Goal: Information Seeking & Learning: Find specific fact

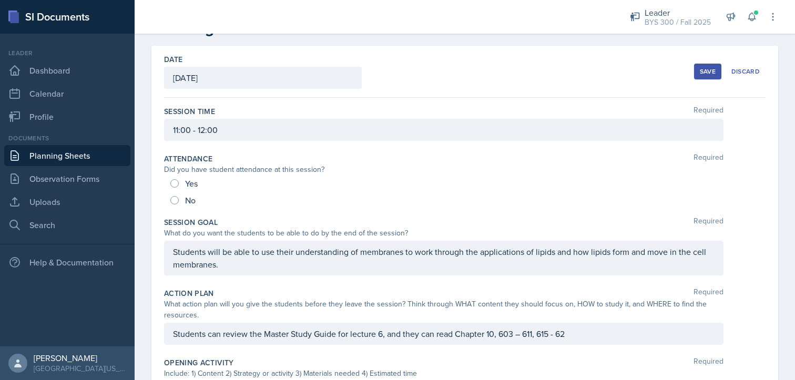
scroll to position [36, 0]
click at [176, 197] on input "No" at bounding box center [174, 201] width 8 height 8
radio input "true"
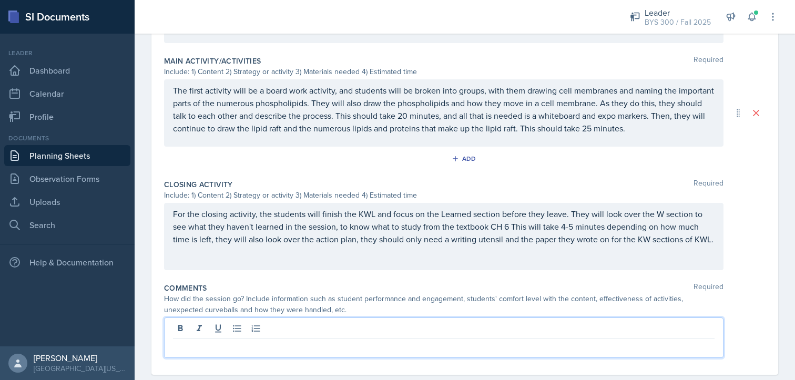
scroll to position [461, 0]
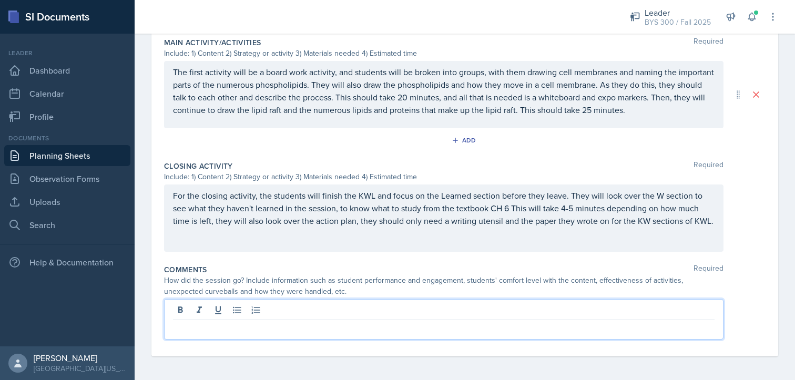
click at [289, 330] on p at bounding box center [444, 328] width 542 height 13
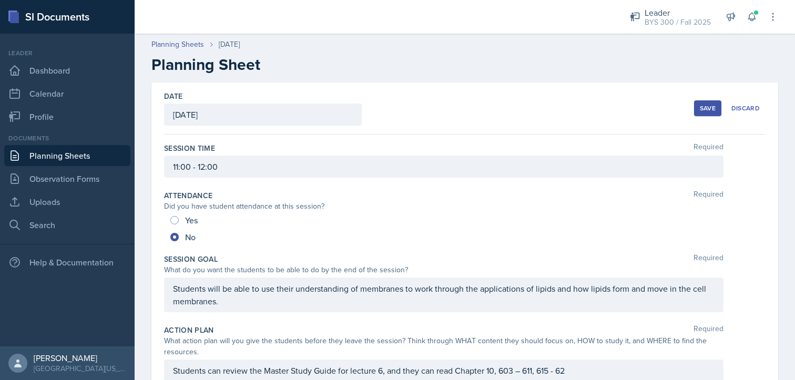
click at [694, 109] on button "Save" at bounding box center [707, 108] width 27 height 16
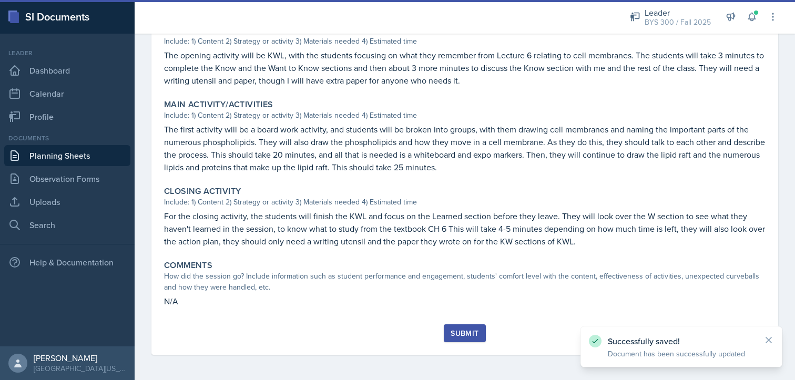
scroll to position [319, 0]
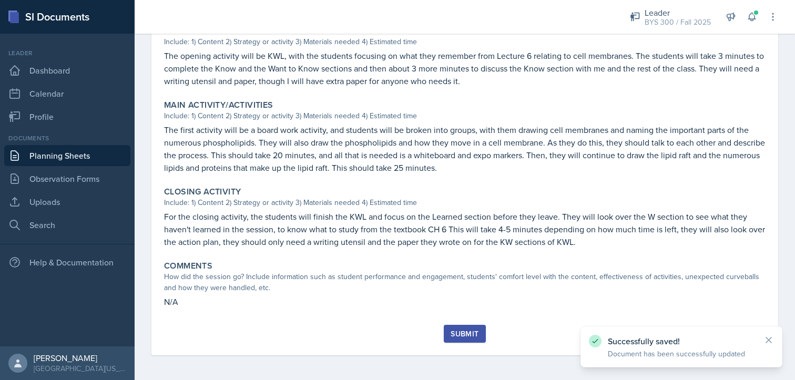
click at [457, 333] on div "Submit" at bounding box center [465, 334] width 28 height 8
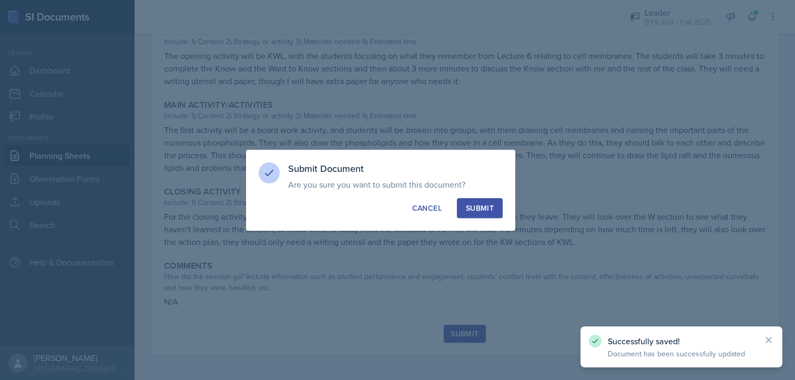
click at [463, 208] on button "Submit" at bounding box center [480, 208] width 46 height 20
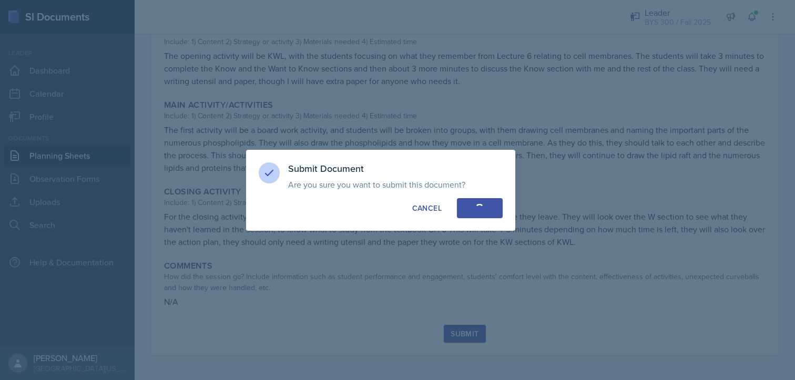
radio input "true"
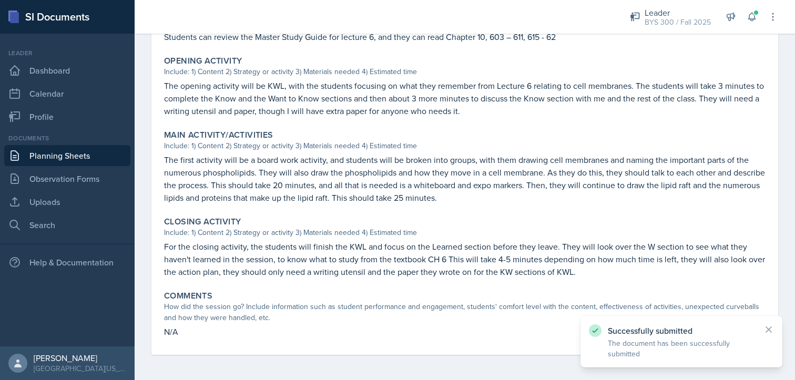
scroll to position [289, 0]
click at [71, 149] on link "Planning Sheets" at bounding box center [67, 155] width 126 height 21
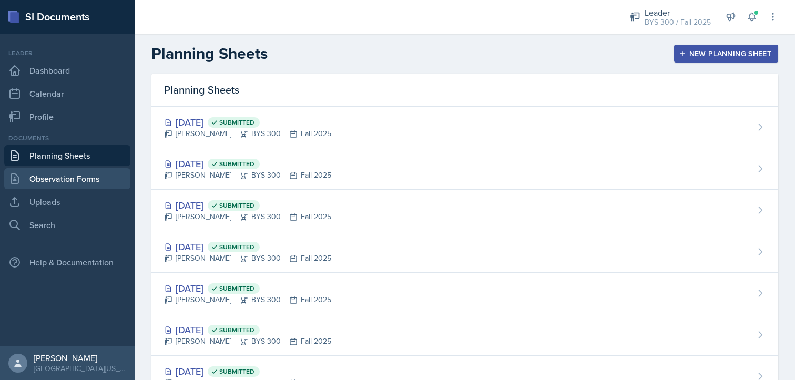
click at [76, 180] on link "Observation Forms" at bounding box center [67, 178] width 126 height 21
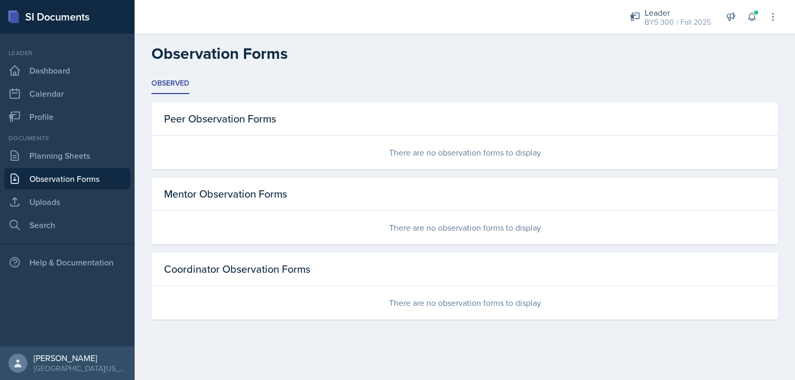
click at [100, 167] on div "Documents Planning Sheets Observation Forms Uploads Search" at bounding box center [67, 185] width 126 height 102
click at [100, 159] on link "Planning Sheets" at bounding box center [67, 155] width 126 height 21
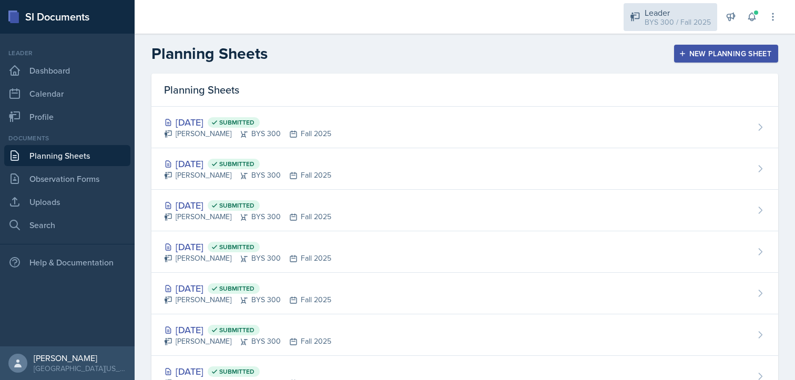
click at [635, 15] on icon at bounding box center [634, 17] width 9 height 9
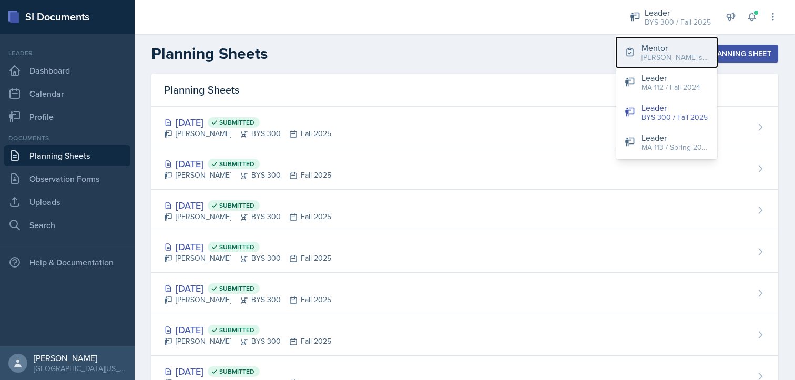
click at [660, 45] on div "Mentor" at bounding box center [675, 48] width 67 height 13
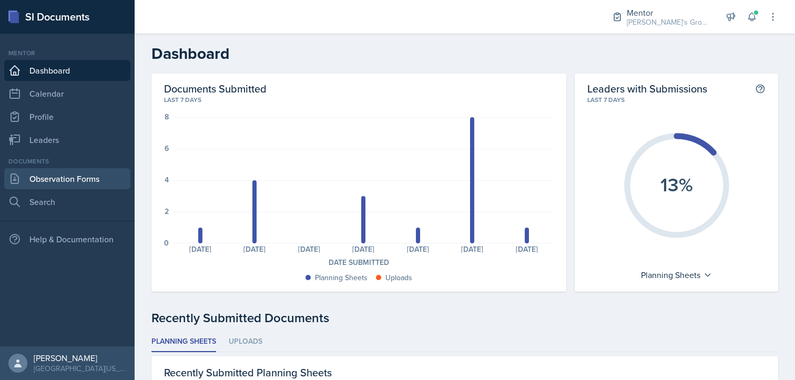
click at [40, 176] on link "Observation Forms" at bounding box center [67, 178] width 126 height 21
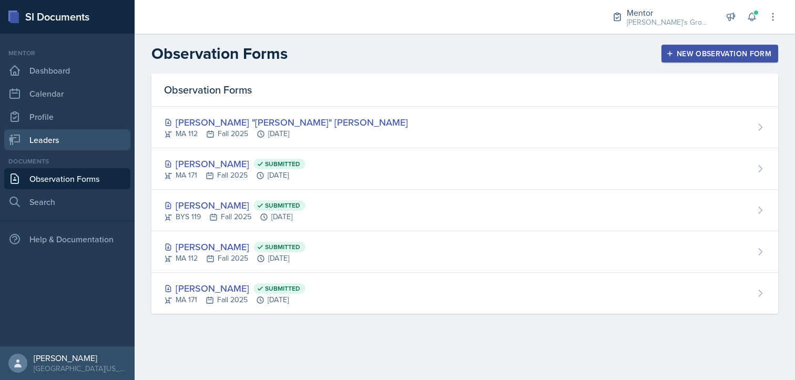
click at [71, 143] on link "Leaders" at bounding box center [67, 139] width 126 height 21
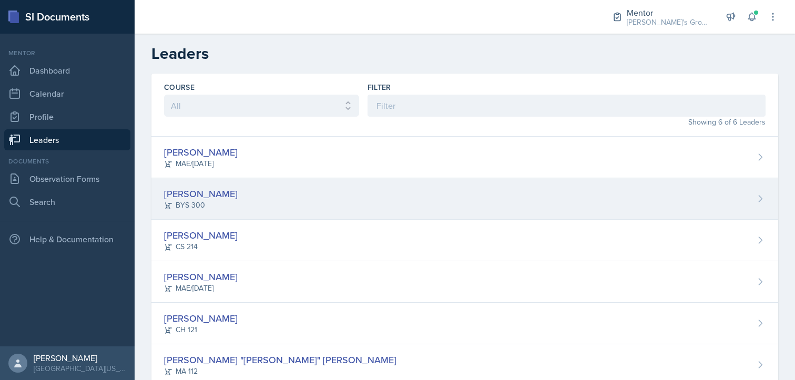
scroll to position [29, 0]
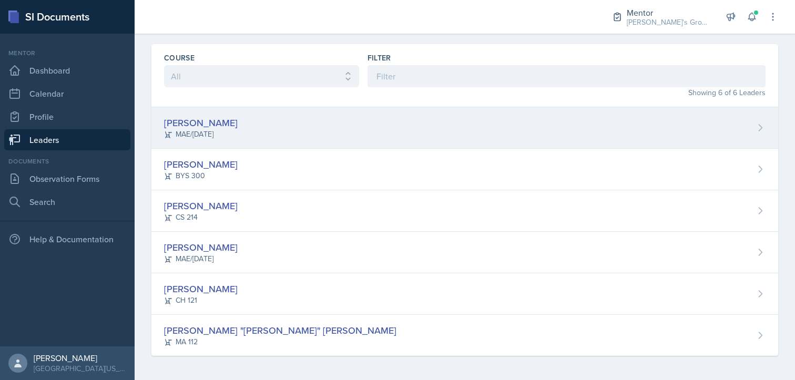
click at [266, 128] on div "[PERSON_NAME] MAE/[DATE]" at bounding box center [464, 128] width 627 height 42
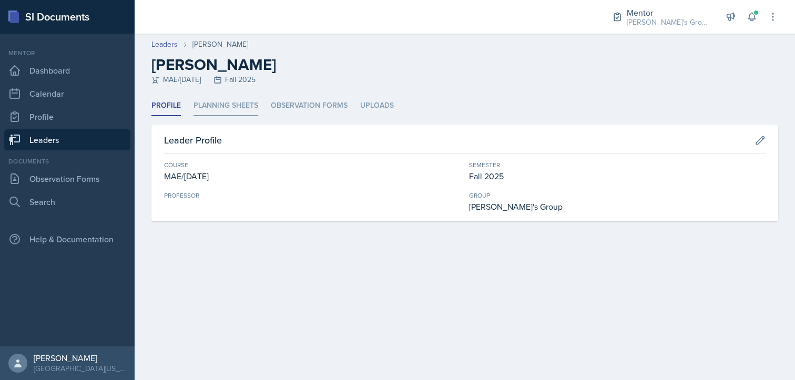
click at [236, 109] on li "Planning Sheets" at bounding box center [226, 106] width 65 height 21
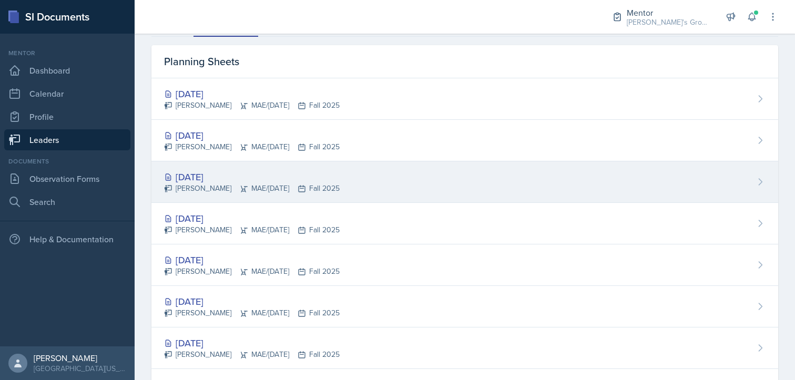
scroll to position [79, 0]
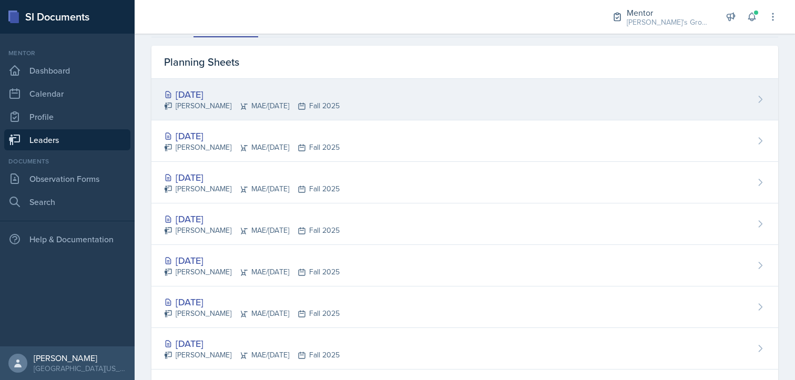
click at [298, 106] on icon at bounding box center [302, 106] width 8 height 8
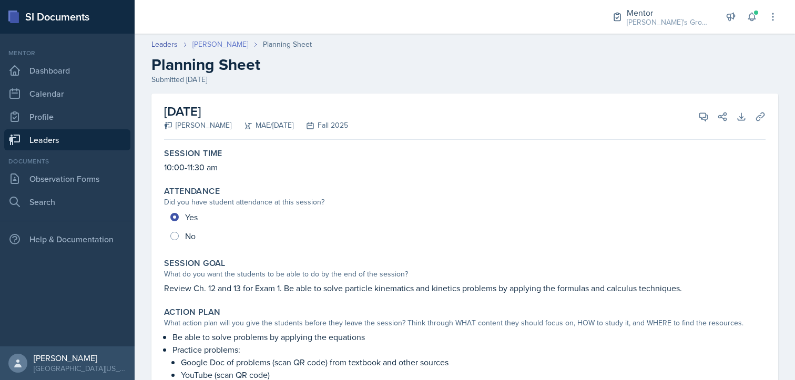
click at [205, 44] on link "[PERSON_NAME]" at bounding box center [220, 44] width 56 height 11
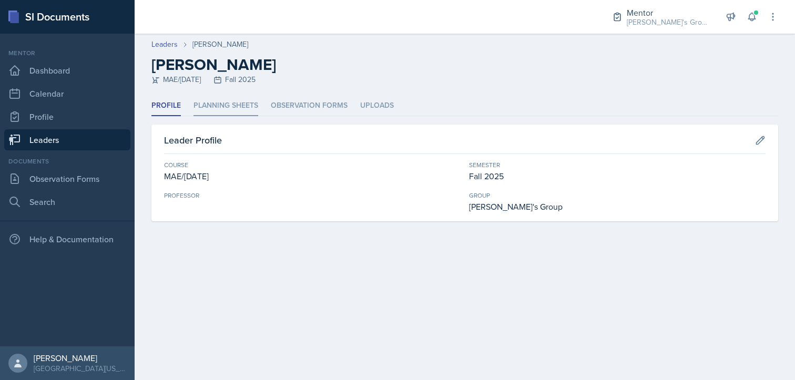
click at [212, 103] on li "Planning Sheets" at bounding box center [226, 106] width 65 height 21
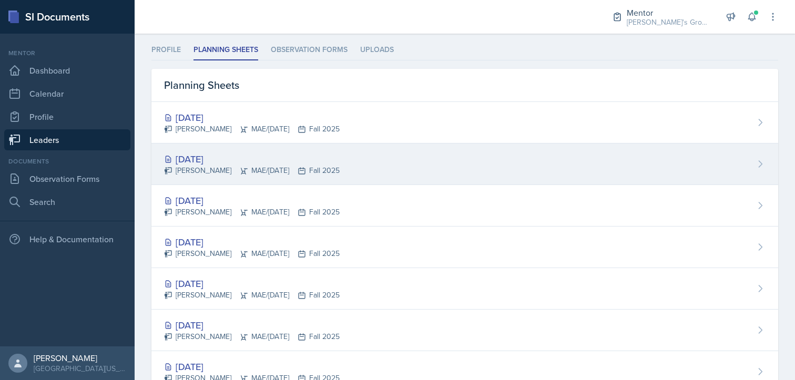
scroll to position [57, 0]
click at [320, 166] on div "[DATE] [PERSON_NAME] MAE/[DATE] Fall 2025" at bounding box center [464, 164] width 627 height 42
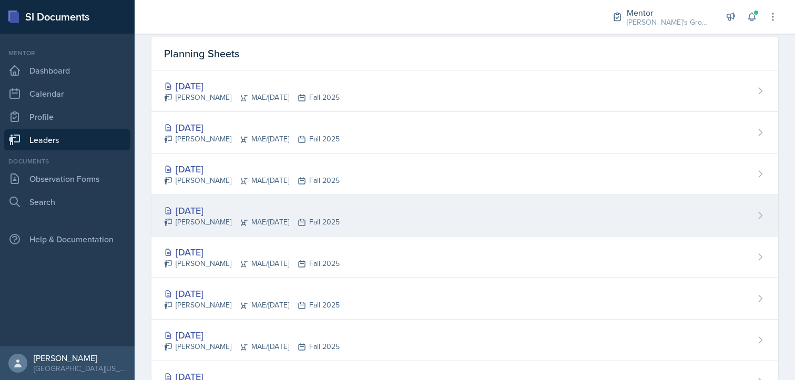
scroll to position [87, 0]
click at [238, 223] on div "[PERSON_NAME] MAE/[DATE] Fall 2025" at bounding box center [252, 222] width 176 height 11
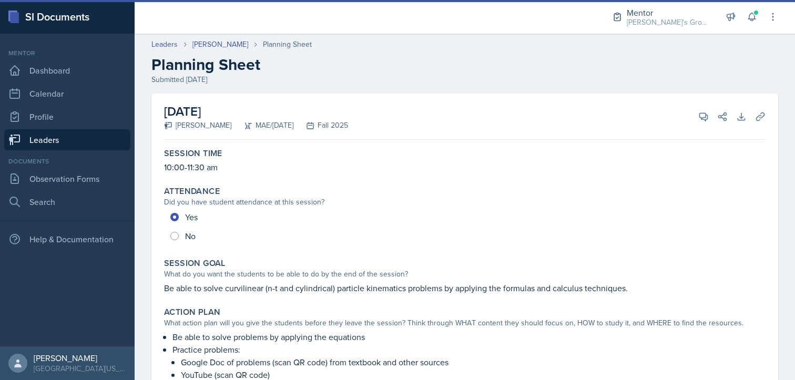
scroll to position [485, 0]
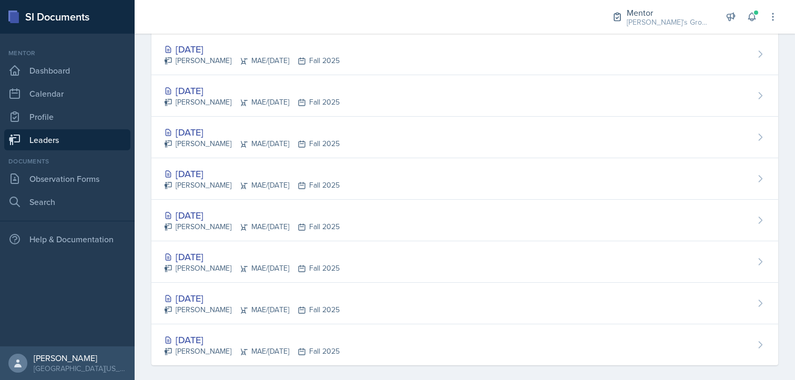
scroll to position [133, 0]
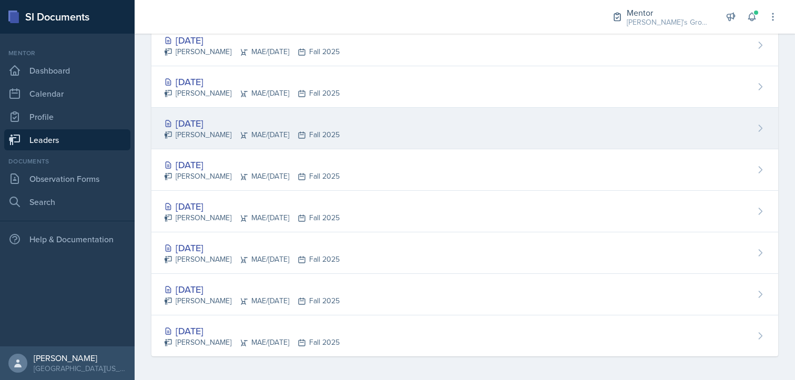
click at [329, 133] on div "[DATE] [PERSON_NAME] MAE/[DATE] Fall 2025" at bounding box center [464, 129] width 627 height 42
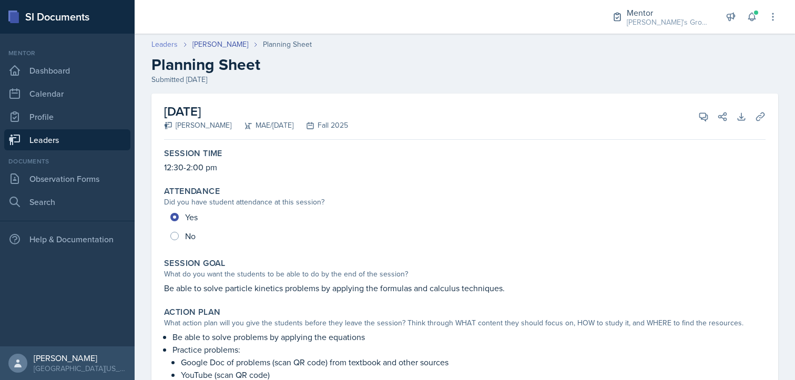
click at [169, 44] on link "Leaders" at bounding box center [164, 44] width 26 height 11
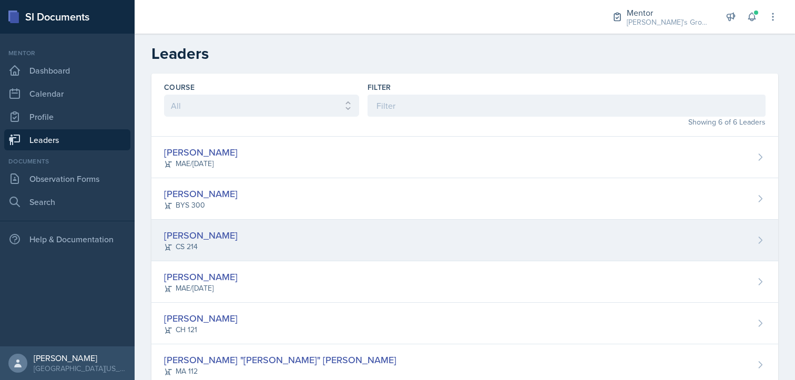
click at [282, 242] on div "[PERSON_NAME] CS 214" at bounding box center [464, 241] width 627 height 42
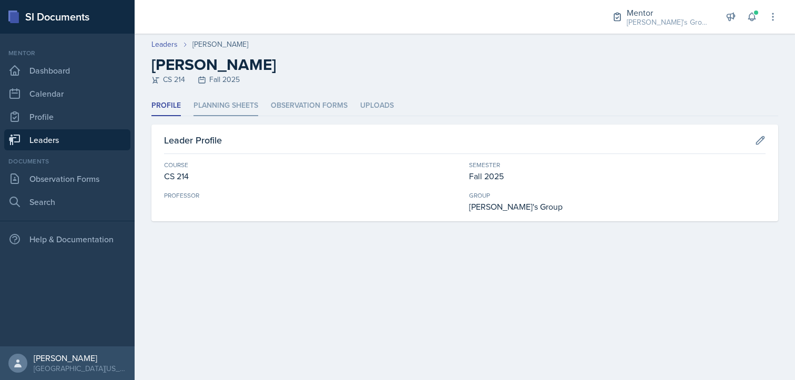
click at [218, 111] on li "Planning Sheets" at bounding box center [226, 106] width 65 height 21
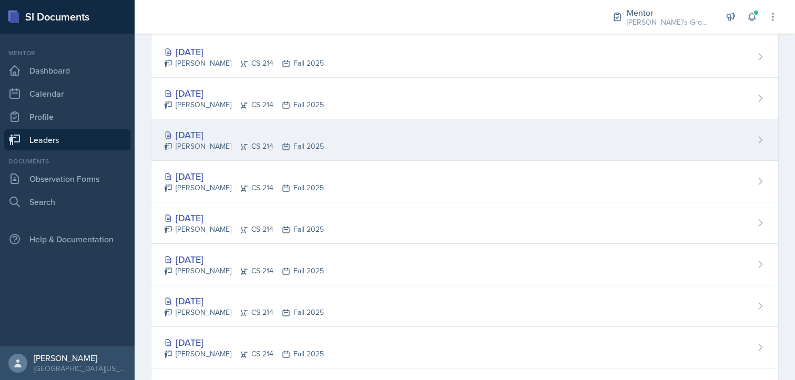
scroll to position [124, 0]
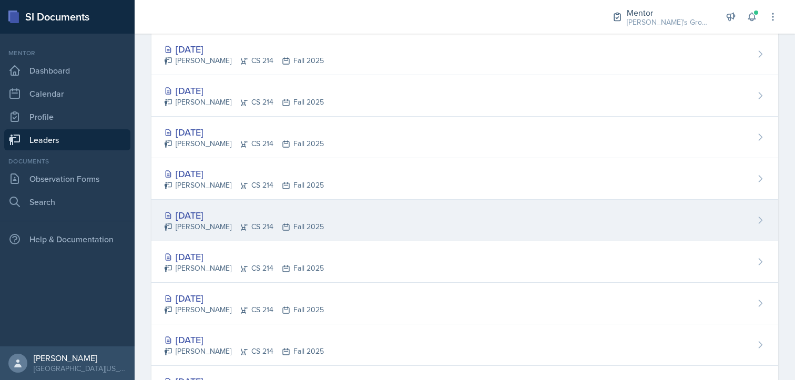
click at [337, 210] on div "[DATE] [PERSON_NAME] CS 214 Fall 2025" at bounding box center [464, 221] width 627 height 42
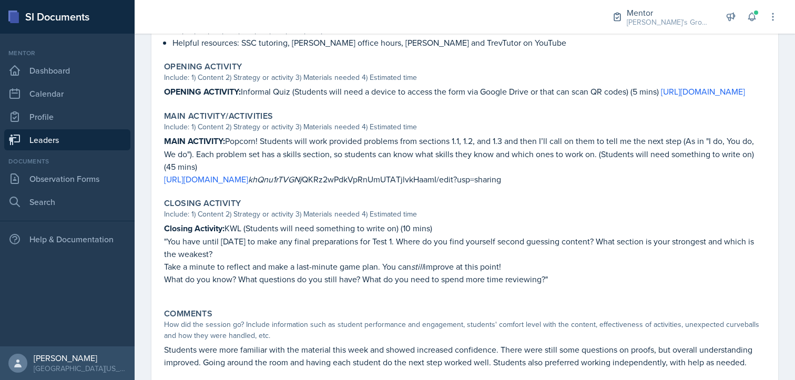
scroll to position [411, 0]
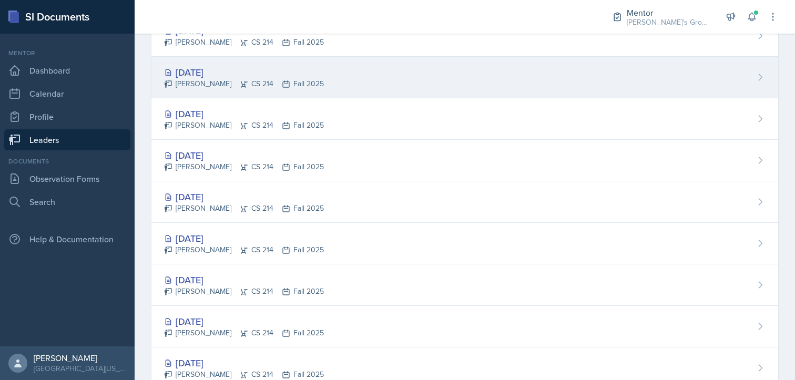
scroll to position [185, 0]
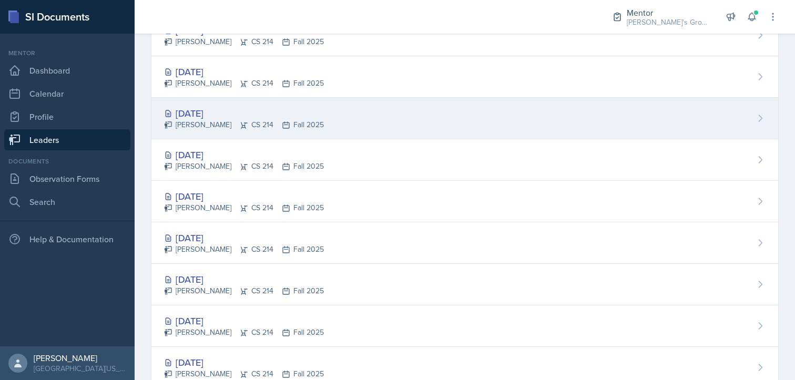
click at [343, 124] on div "[DATE] [PERSON_NAME] CS 214 Fall 2025" at bounding box center [464, 119] width 627 height 42
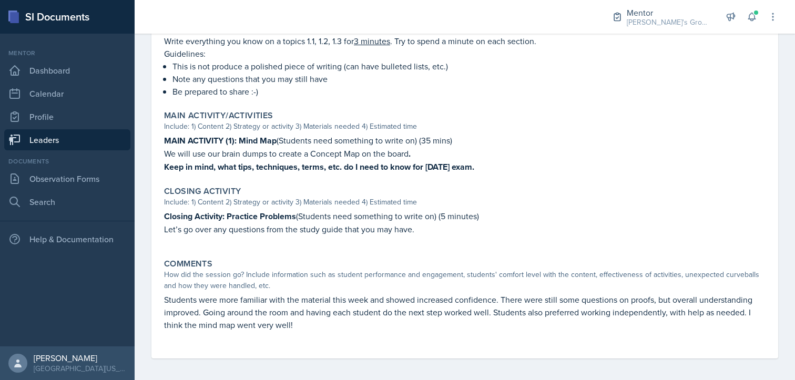
scroll to position [383, 0]
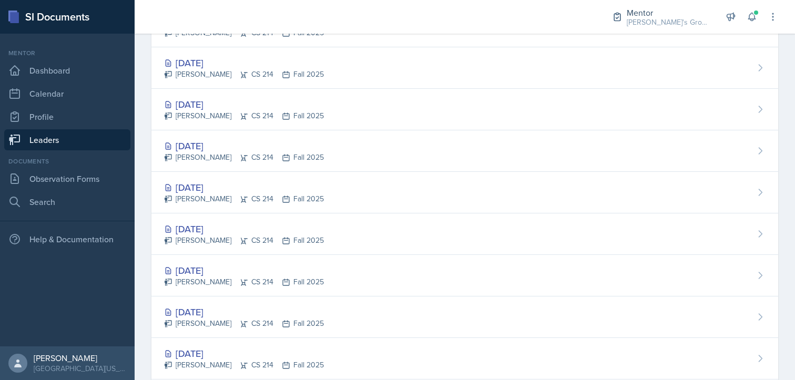
scroll to position [195, 0]
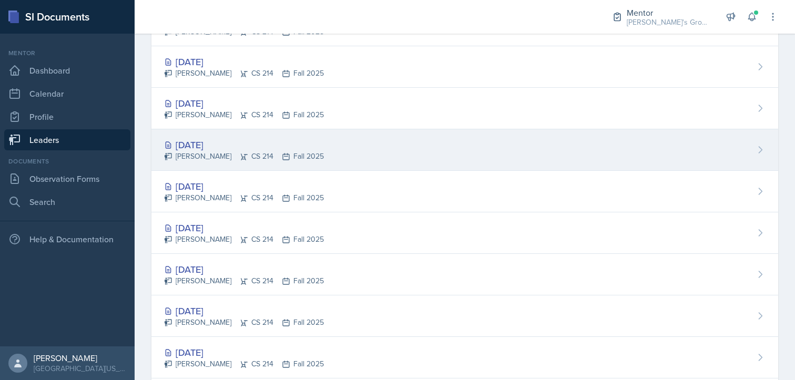
click at [320, 156] on div "[DATE] [PERSON_NAME] CS 214 Fall 2025" at bounding box center [464, 150] width 627 height 42
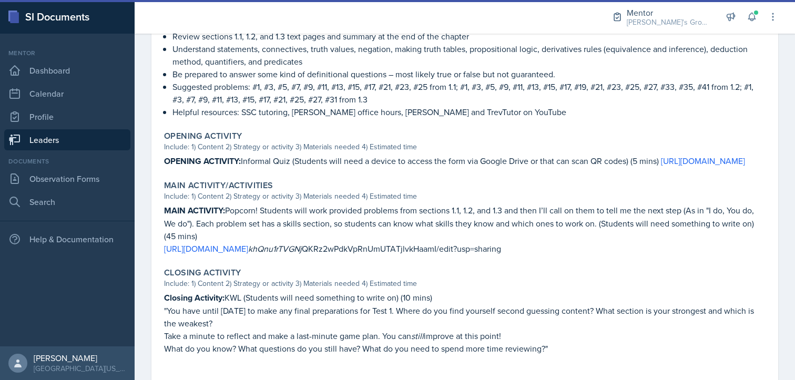
scroll to position [411, 0]
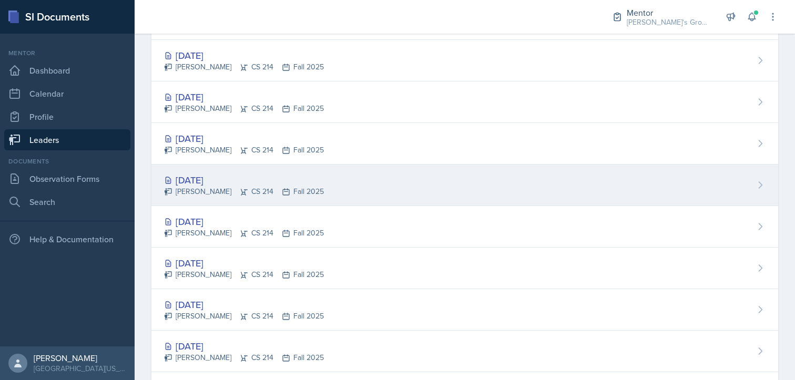
scroll to position [161, 0]
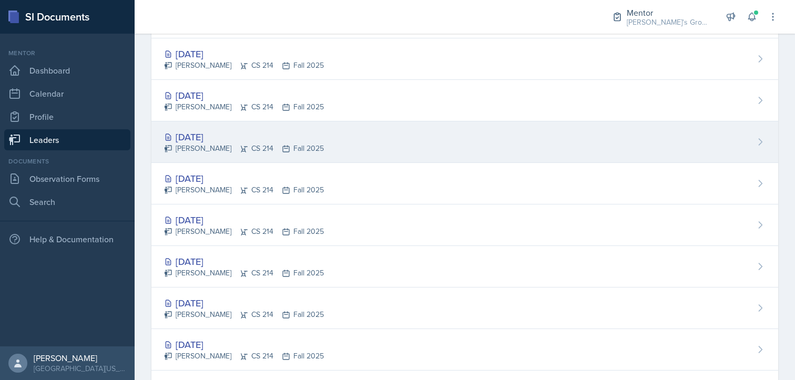
click at [296, 155] on div "[DATE] [PERSON_NAME] CS 214 Fall 2025" at bounding box center [464, 142] width 627 height 42
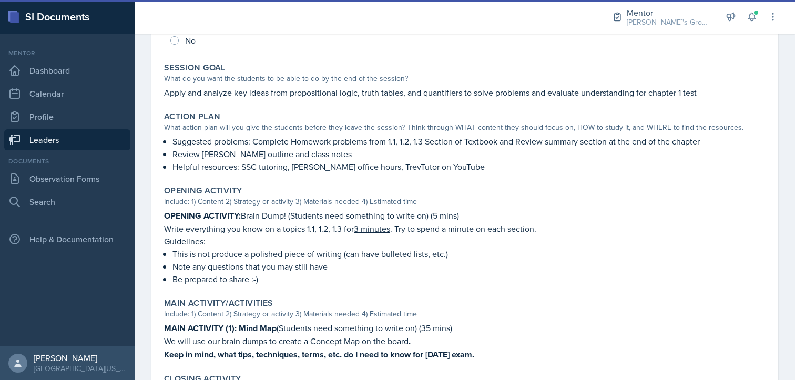
scroll to position [384, 0]
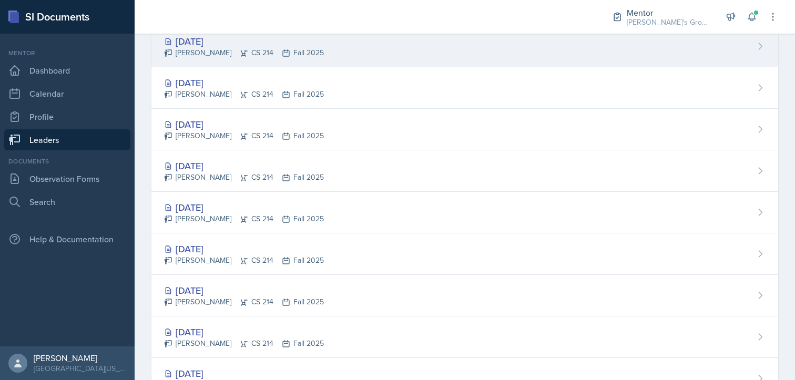
scroll to position [133, 0]
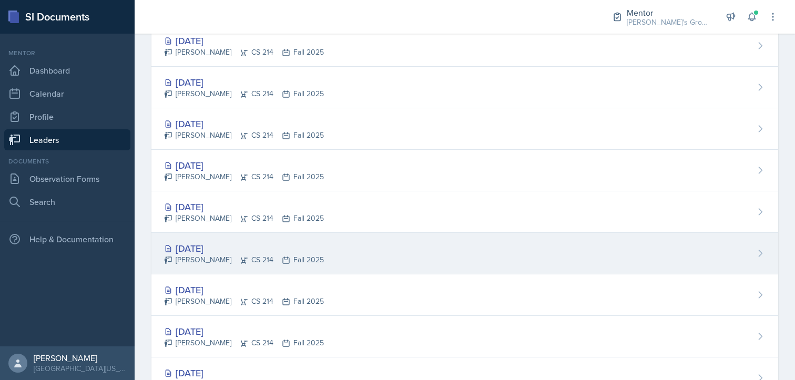
click at [297, 236] on div "[DATE] [PERSON_NAME] CS 214 Fall 2025" at bounding box center [464, 254] width 627 height 42
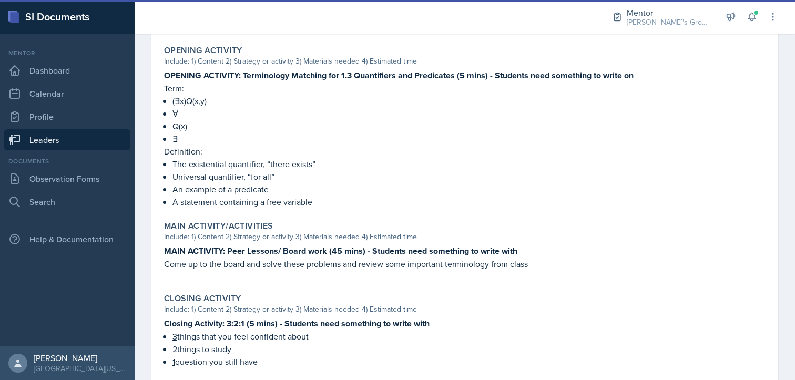
scroll to position [449, 0]
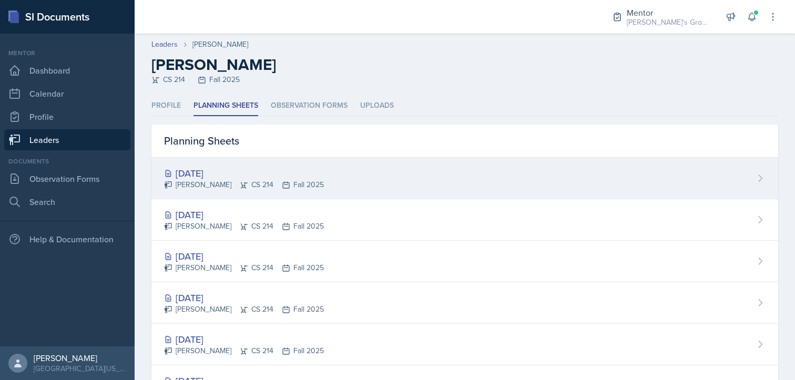
scroll to position [258, 0]
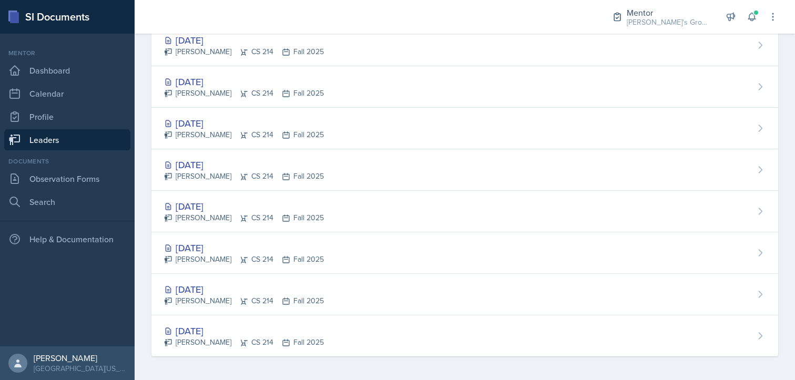
scroll to position [29, 0]
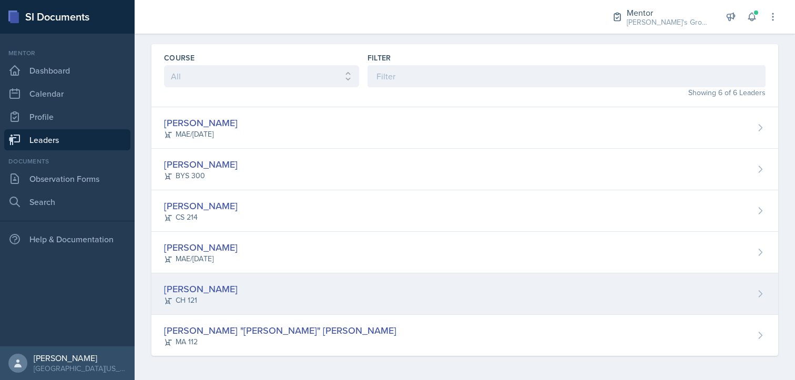
click at [276, 289] on div "[PERSON_NAME] CH 121" at bounding box center [464, 294] width 627 height 42
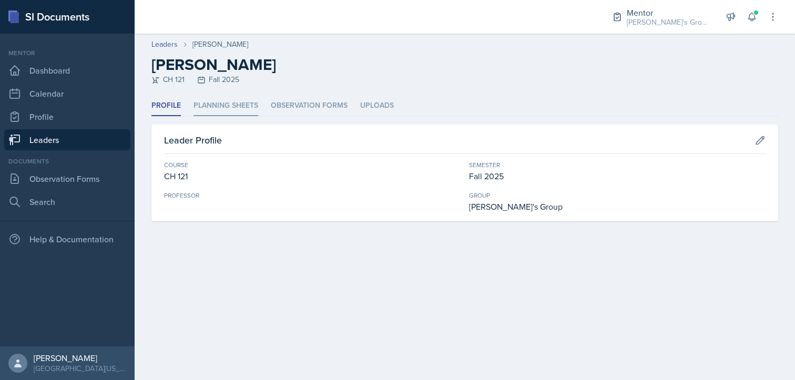
click at [238, 101] on li "Planning Sheets" at bounding box center [226, 106] width 65 height 21
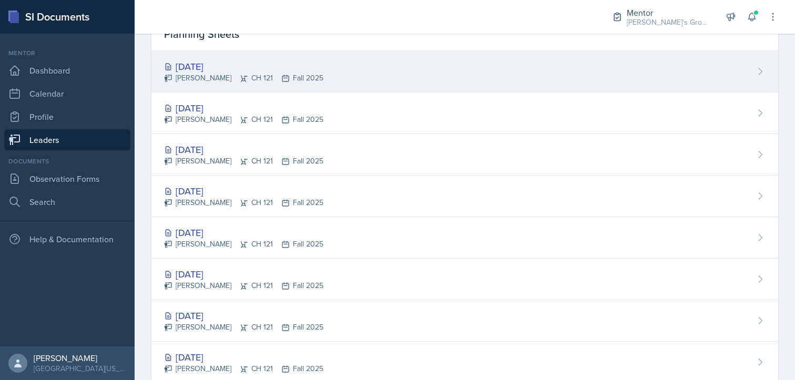
scroll to position [95, 0]
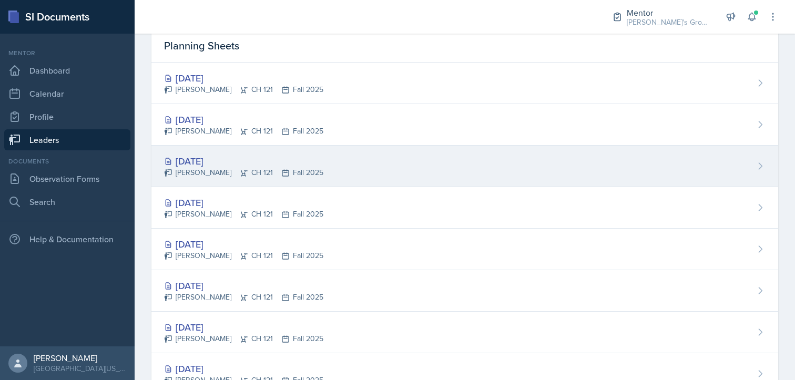
click at [303, 167] on div "[PERSON_NAME] CH 121 Fall 2025" at bounding box center [243, 172] width 159 height 11
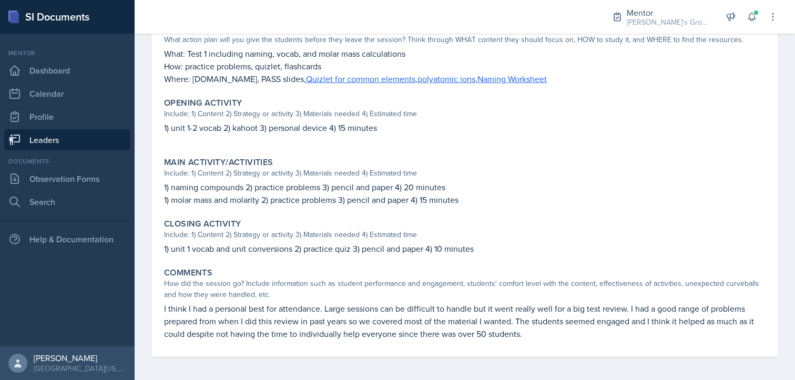
scroll to position [285, 0]
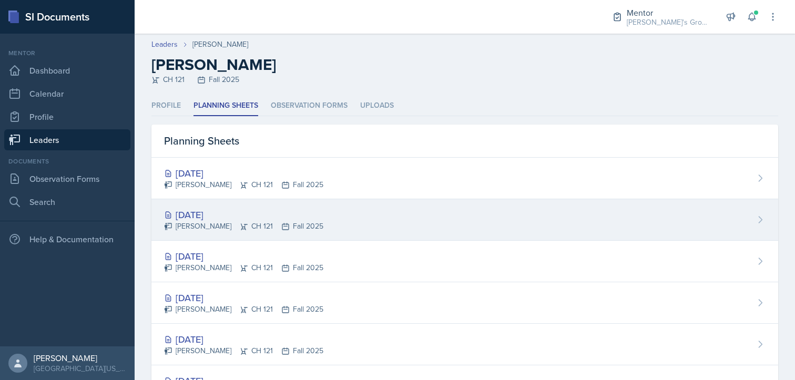
click at [273, 227] on div "[PERSON_NAME] CH 121 Fall 2025" at bounding box center [243, 226] width 159 height 11
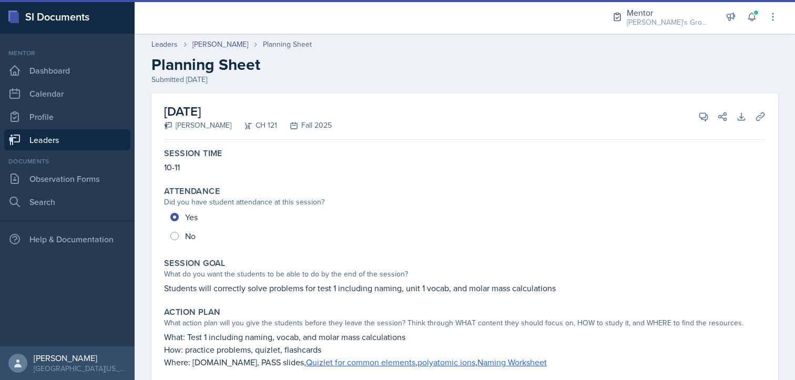
scroll to position [308, 0]
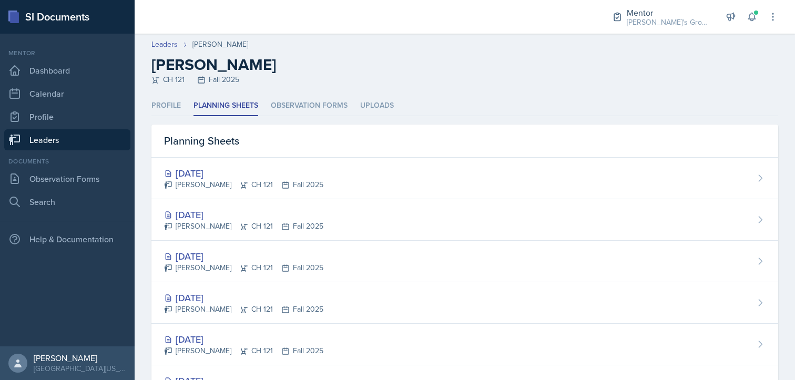
scroll to position [175, 0]
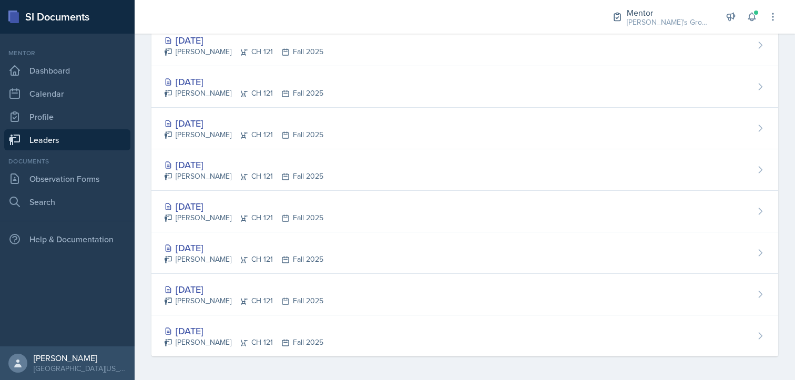
scroll to position [29, 0]
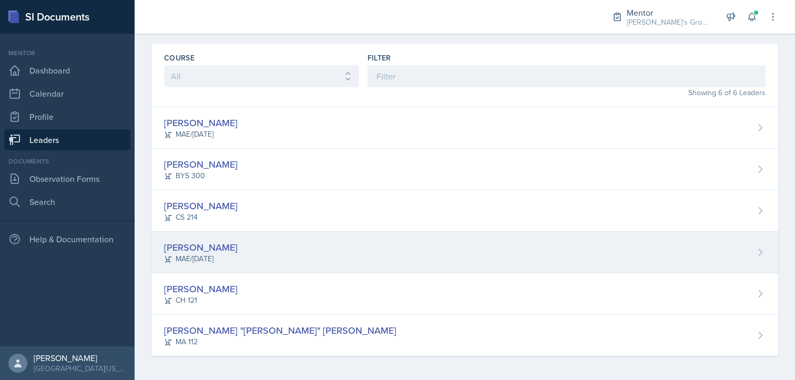
click at [324, 240] on div "[PERSON_NAME] [PERSON_NAME]/[DATE]" at bounding box center [464, 253] width 627 height 42
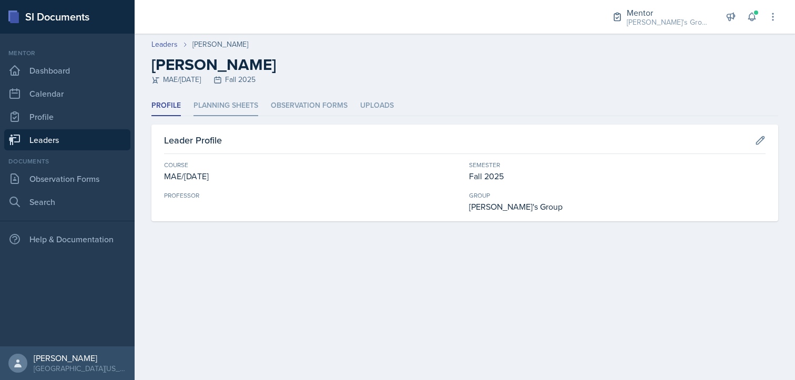
click at [228, 106] on li "Planning Sheets" at bounding box center [226, 106] width 65 height 21
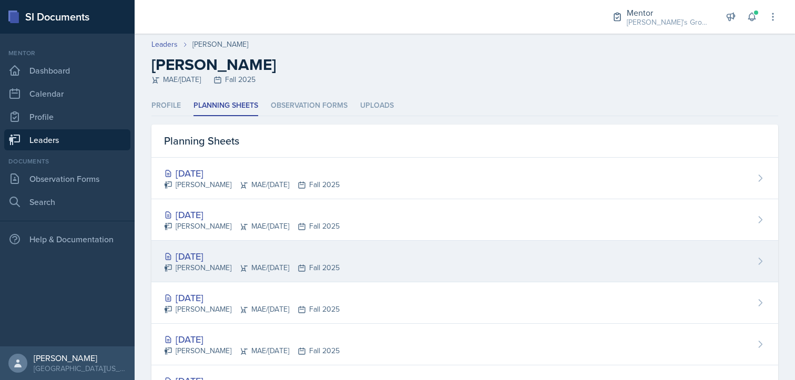
scroll to position [133, 0]
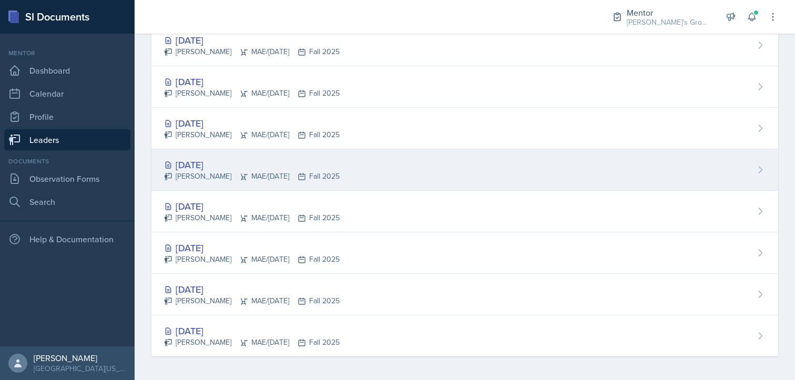
click at [341, 171] on div "[DATE] [PERSON_NAME] MAE/[DATE] Fall 2025" at bounding box center [464, 170] width 627 height 42
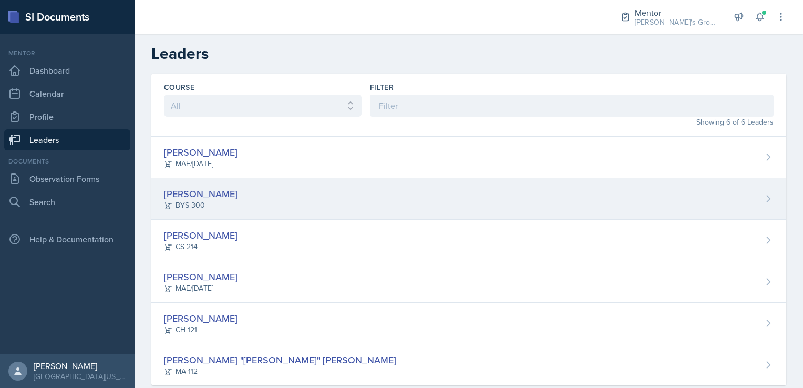
scroll to position [21, 0]
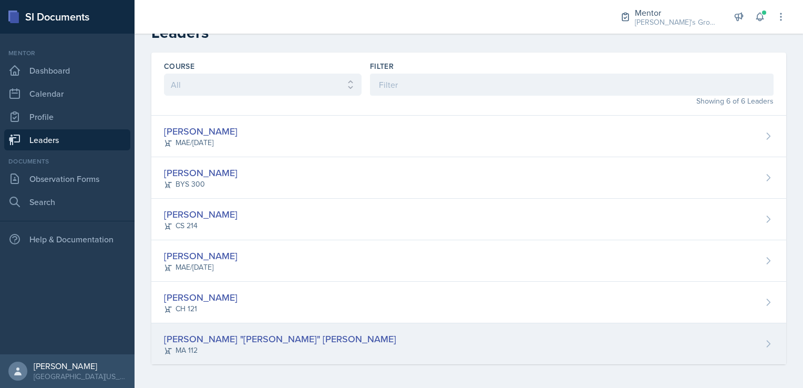
click at [242, 325] on div "[PERSON_NAME] "[PERSON_NAME]" [PERSON_NAME] MA 112" at bounding box center [468, 343] width 635 height 41
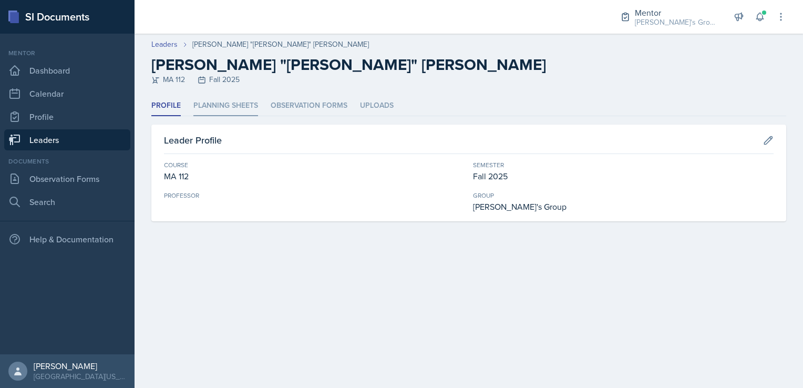
click at [245, 109] on li "Planning Sheets" at bounding box center [226, 106] width 65 height 21
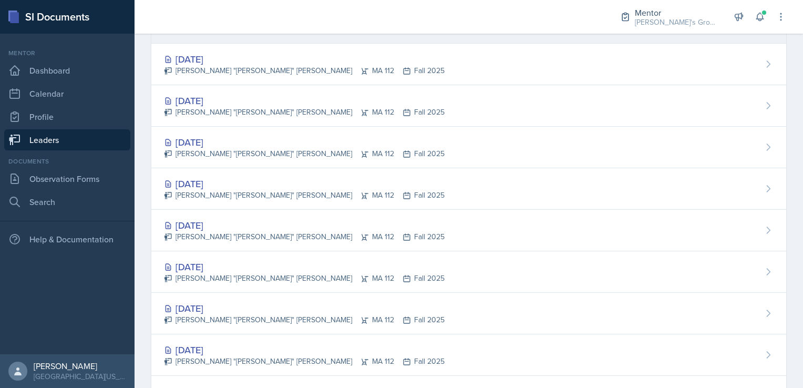
scroll to position [157, 0]
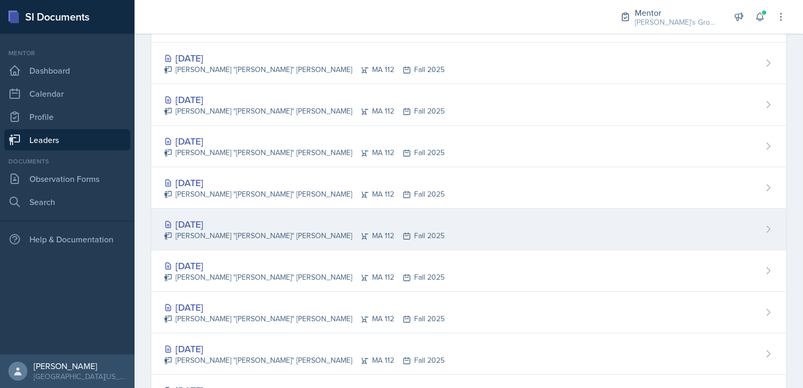
click at [250, 218] on div "[DATE]" at bounding box center [304, 224] width 281 height 14
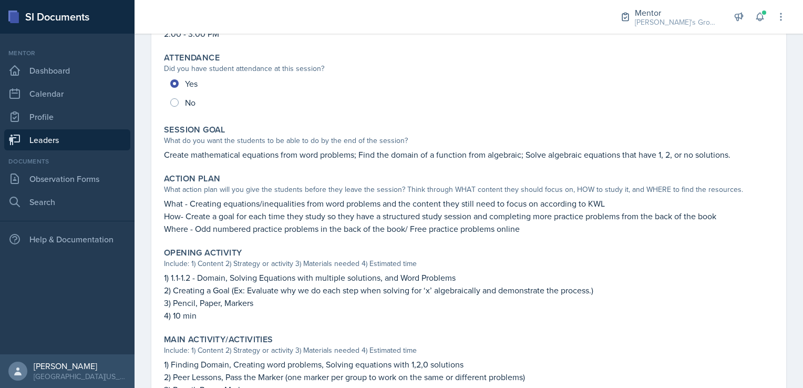
scroll to position [37, 0]
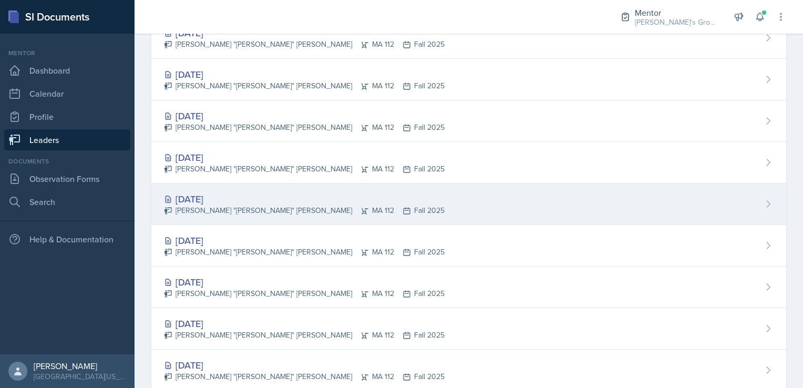
scroll to position [141, 0]
click at [276, 215] on div "[DATE] [PERSON_NAME] "[PERSON_NAME]" [PERSON_NAME] MA 112 Fall 2025" at bounding box center [468, 204] width 635 height 42
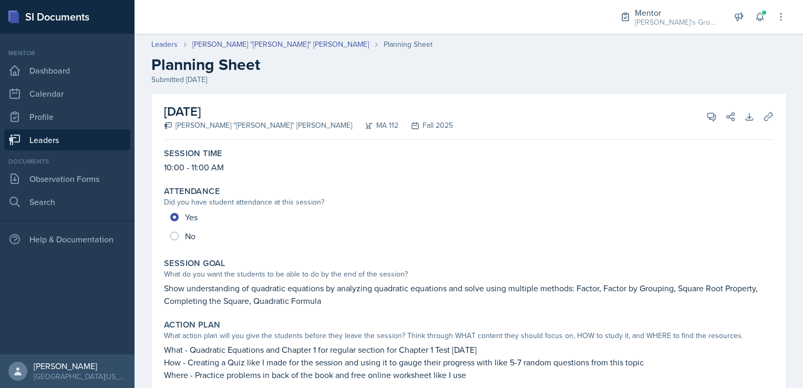
click at [91, 141] on link "Leaders" at bounding box center [67, 139] width 126 height 21
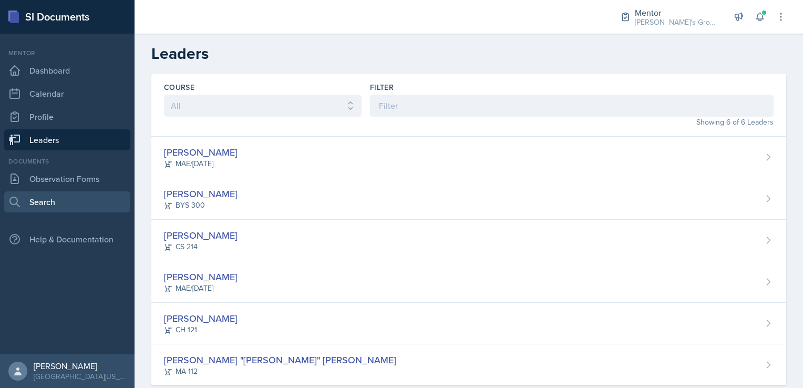
click at [77, 200] on link "Search" at bounding box center [67, 201] width 126 height 21
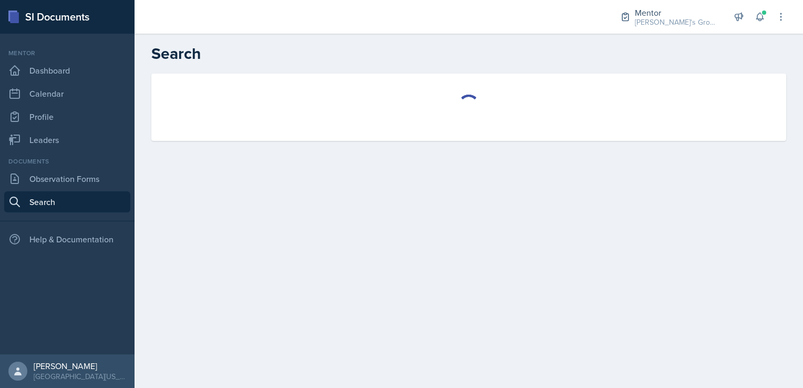
select select "all"
select select "1"
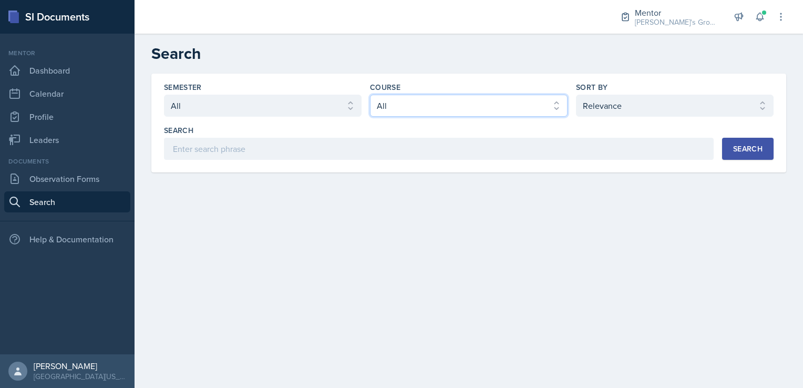
click at [411, 104] on select "Select course All ACC 211 ACC 212 ACC 307 BYS 119 BYS 215 BYS 300 CH 101 CH 121…" at bounding box center [469, 106] width 198 height 22
click at [289, 118] on div "Semester Select semester All Fall 2025 Spring 2025 Fall 2024 Spring 2024 Fall 2…" at bounding box center [469, 121] width 610 height 78
click at [288, 112] on select "Select semester All Fall 2025 Spring 2025 Fall 2024 Spring 2024 Fall 2023 Sprin…" at bounding box center [263, 106] width 198 height 22
select select "19fb88f7-c89b-4031-b5a0-458fd49807a1"
click at [164, 95] on select "Select semester All Fall 2025 Spring 2025 Fall 2024 Spring 2024 Fall 2023 Sprin…" at bounding box center [263, 106] width 198 height 22
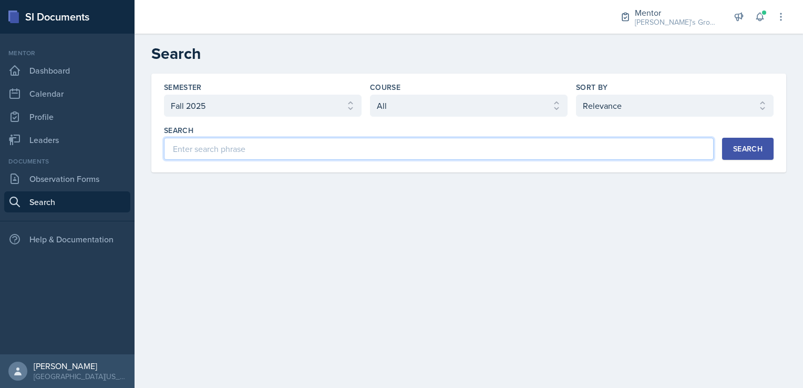
click at [333, 158] on input at bounding box center [439, 149] width 550 height 22
click at [646, 213] on main "Search Semester Select semester All Fall 2025 Spring 2025 Fall 2024 Spring 2024…" at bounding box center [469, 211] width 669 height 354
click at [415, 143] on input at bounding box center [439, 149] width 550 height 22
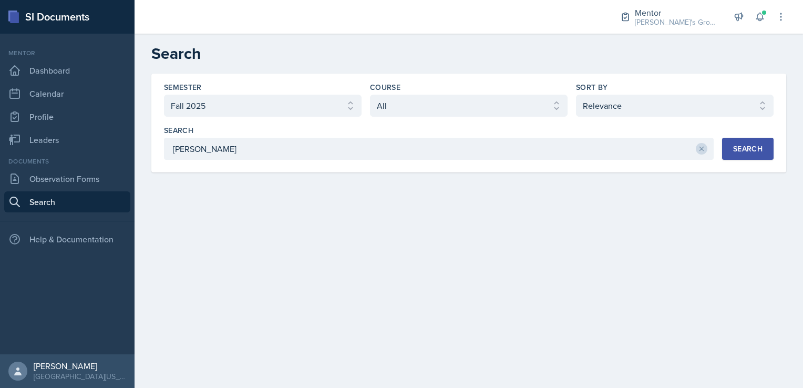
click at [726, 152] on button "Search" at bounding box center [749, 149] width 52 height 22
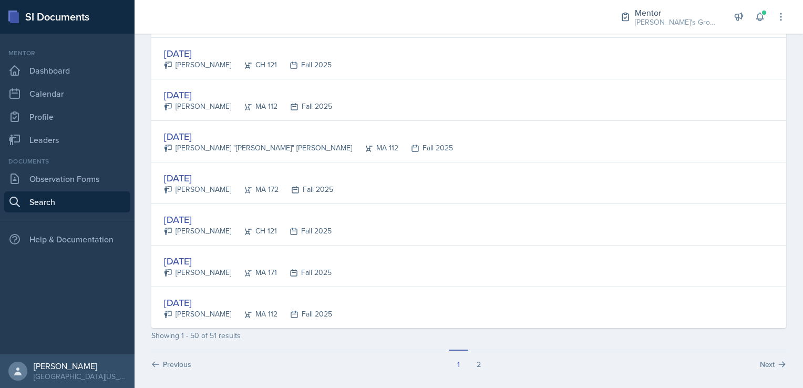
scroll to position [1958, 0]
click at [474, 359] on button "2" at bounding box center [479, 360] width 21 height 20
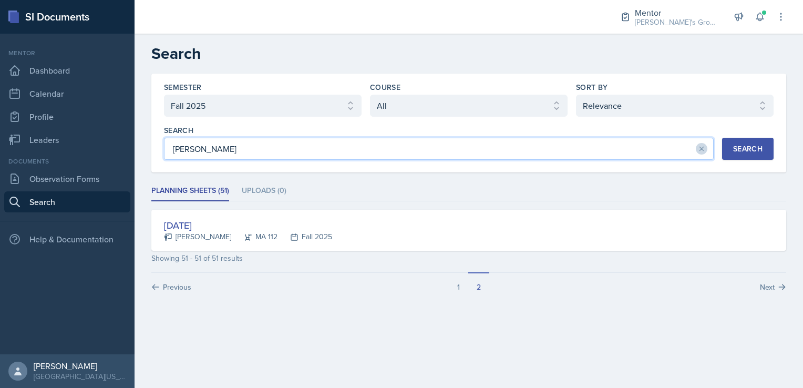
click at [307, 154] on input "[PERSON_NAME]" at bounding box center [439, 149] width 550 height 22
click at [732, 147] on button "Search" at bounding box center [749, 149] width 52 height 22
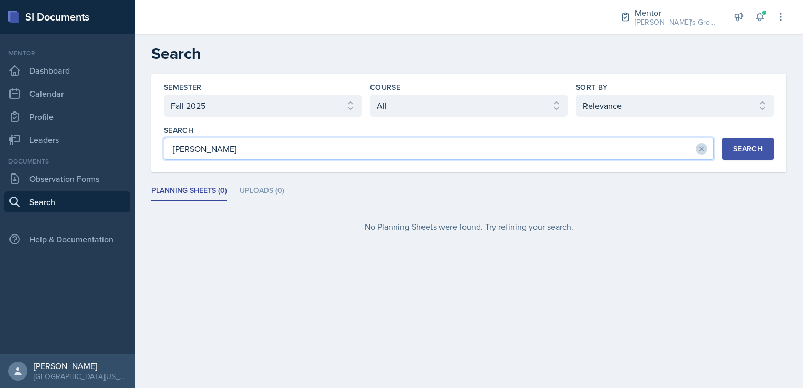
click at [293, 152] on input "[PERSON_NAME]" at bounding box center [439, 149] width 550 height 22
click at [755, 139] on button "Search" at bounding box center [749, 149] width 52 height 22
click at [233, 148] on input "[PERSON_NAME]" at bounding box center [439, 149] width 550 height 22
drag, startPoint x: 291, startPoint y: 148, endPoint x: 135, endPoint y: 184, distance: 159.8
click at [135, 184] on div "Semester Select semester All Fall 2025 Spring 2025 Fall 2024 Spring 2024 Fall 2…" at bounding box center [469, 171] width 669 height 195
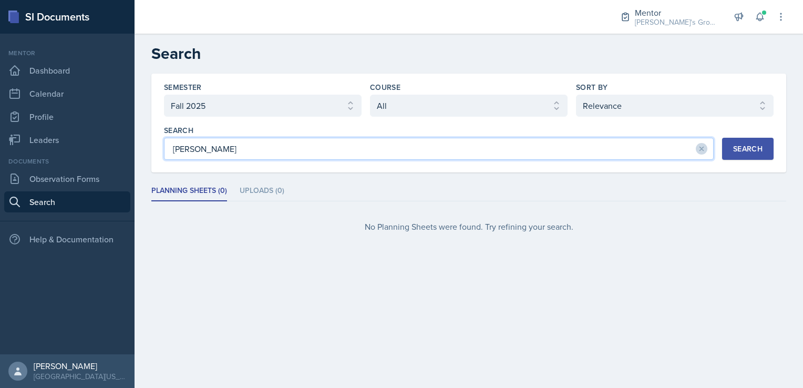
paste input "[PERSON_NAME]"
type input "[PERSON_NAME]"
click at [745, 140] on button "Search" at bounding box center [749, 149] width 52 height 22
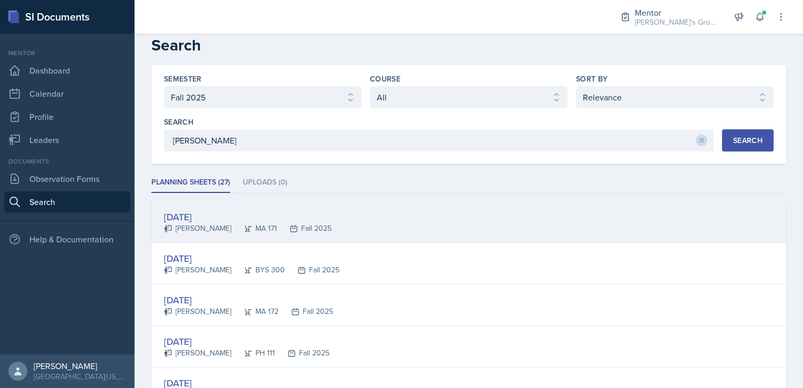
scroll to position [8, 0]
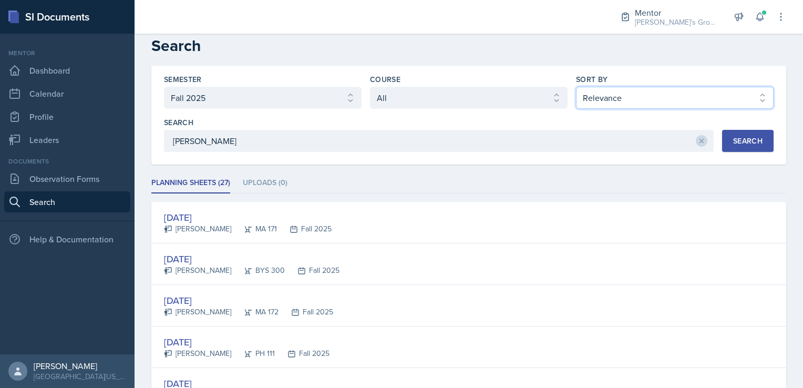
click at [616, 94] on select "Select sort by Relevance Document Date (Asc) Document Date (Desc)" at bounding box center [675, 98] width 198 height 22
click at [576, 87] on select "Select sort by Relevance Document Date (Asc) Document Date (Desc)" at bounding box center [675, 98] width 198 height 22
click at [756, 148] on button "Search" at bounding box center [749, 141] width 52 height 22
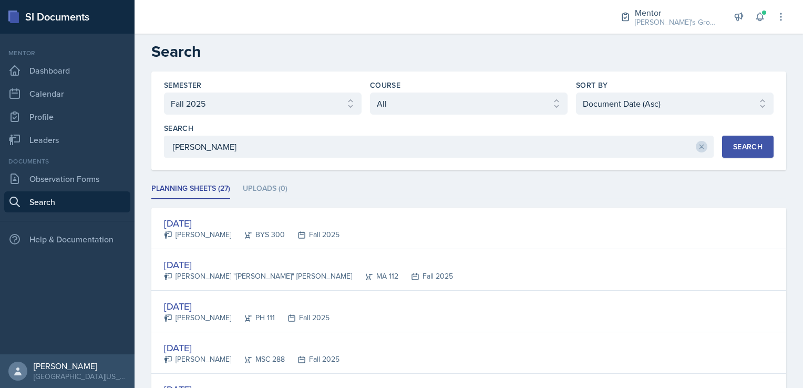
scroll to position [3, 0]
click at [605, 108] on select "Select sort by Relevance Document Date (Asc) Document Date (Desc)" at bounding box center [675, 102] width 198 height 22
select select "1"
click at [576, 91] on select "Select sort by Relevance Document Date (Asc) Document Date (Desc)" at bounding box center [675, 102] width 198 height 22
click at [736, 139] on button "Search" at bounding box center [749, 146] width 52 height 22
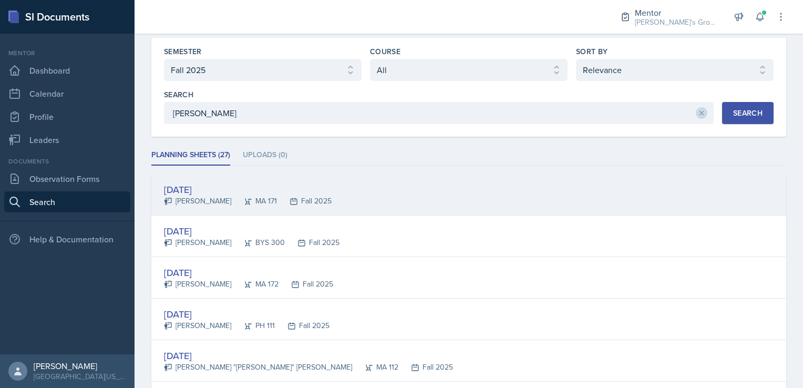
scroll to position [0, 0]
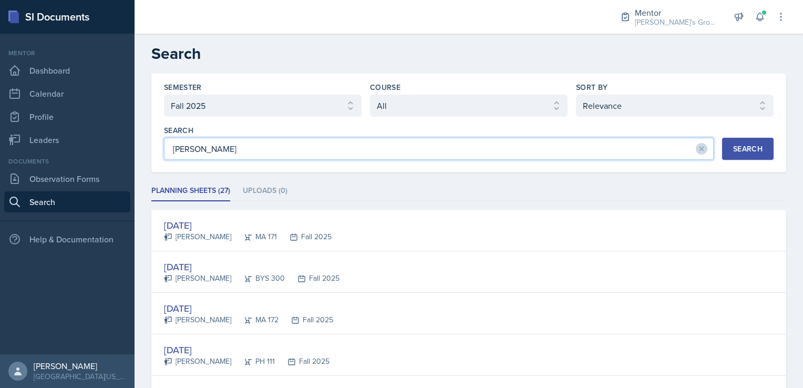
click at [620, 156] on input "[PERSON_NAME]" at bounding box center [439, 149] width 550 height 22
click at [756, 150] on button "Search" at bounding box center [749, 149] width 52 height 22
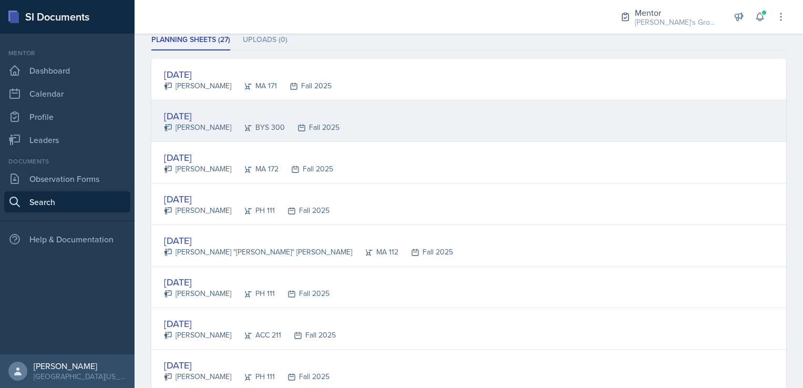
scroll to position [52, 0]
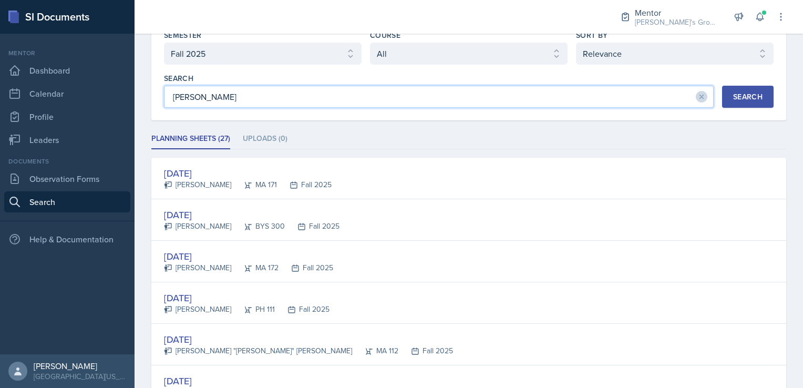
drag, startPoint x: 237, startPoint y: 98, endPoint x: 203, endPoint y: 104, distance: 34.1
click at [203, 104] on input "[PERSON_NAME]" at bounding box center [439, 97] width 550 height 22
type input "[PERSON_NAME]"
click at [734, 101] on div "Search" at bounding box center [748, 97] width 29 height 8
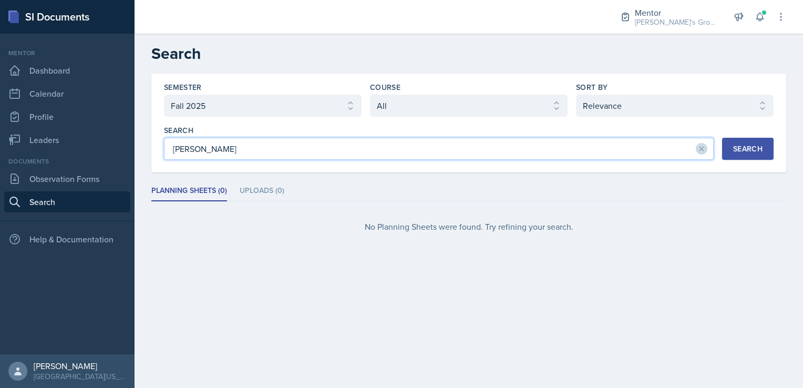
click at [296, 155] on input "[PERSON_NAME]" at bounding box center [439, 149] width 550 height 22
click at [736, 148] on div "Search" at bounding box center [748, 149] width 29 height 8
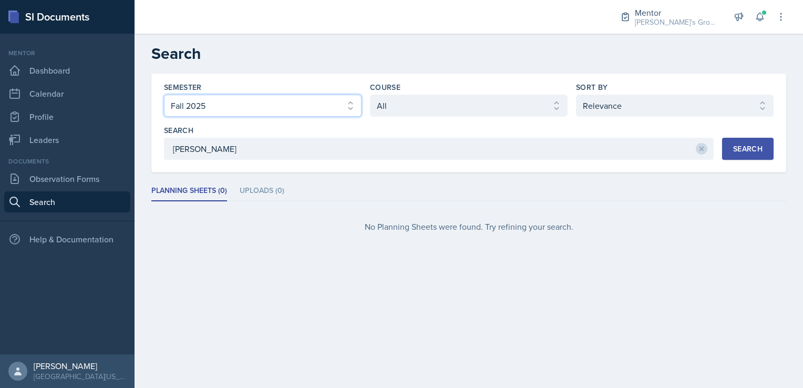
click at [335, 103] on select "Select semester All Fall 2025 Spring 2025 Fall 2024 Spring 2024 Fall 2023 Sprin…" at bounding box center [263, 106] width 198 height 22
click at [164, 95] on select "Select semester All Fall 2025 Spring 2025 Fall 2024 Spring 2024 Fall 2023 Sprin…" at bounding box center [263, 106] width 198 height 22
click at [725, 152] on button "Search" at bounding box center [749, 149] width 52 height 22
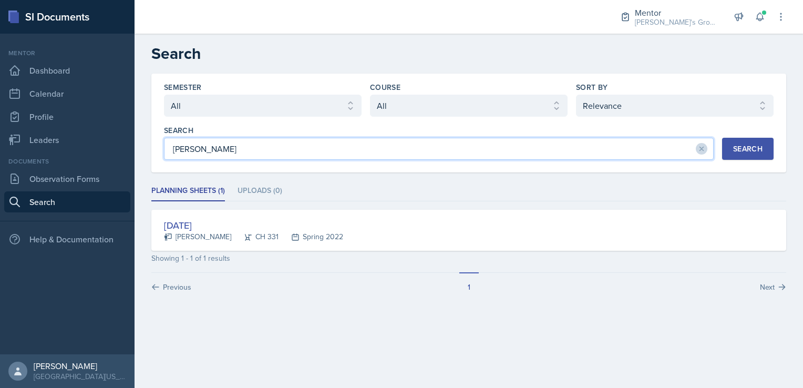
click at [174, 148] on input "[PERSON_NAME]" at bounding box center [439, 149] width 550 height 22
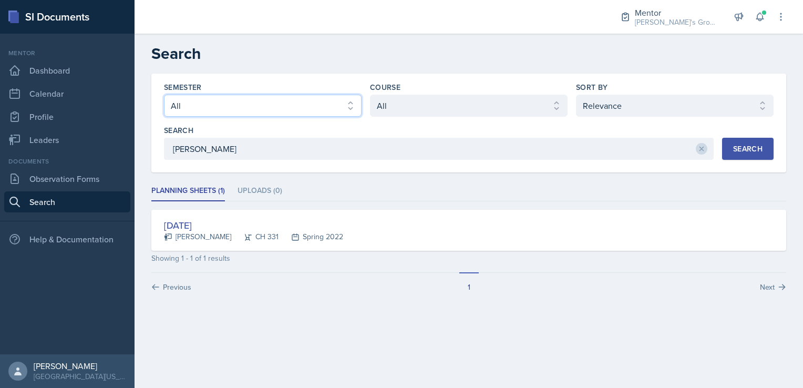
drag, startPoint x: 255, startPoint y: 107, endPoint x: 255, endPoint y: 115, distance: 7.9
click at [255, 107] on select "Select semester All Fall 2025 Spring 2025 Fall 2024 Spring 2024 Fall 2023 Sprin…" at bounding box center [263, 106] width 198 height 22
select select "19fb88f7-c89b-4031-b5a0-458fd49807a1"
click at [164, 95] on select "Select semester All Fall 2025 Spring 2025 Fall 2024 Spring 2024 Fall 2023 Sprin…" at bounding box center [263, 106] width 198 height 22
click at [739, 155] on button "Search" at bounding box center [749, 149] width 52 height 22
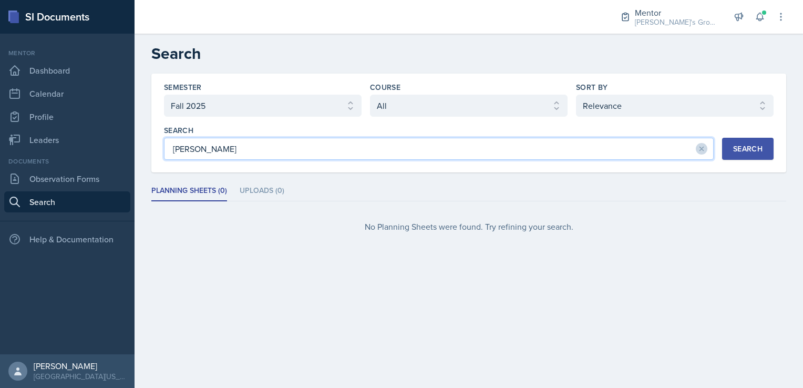
click at [373, 142] on input "[PERSON_NAME]" at bounding box center [439, 149] width 550 height 22
type input "Z"
type input "Banish"
click at [734, 145] on div "Search" at bounding box center [748, 149] width 29 height 8
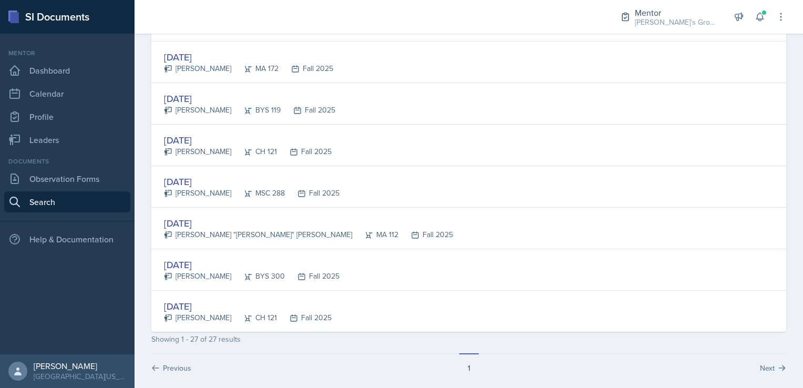
scroll to position [1005, 0]
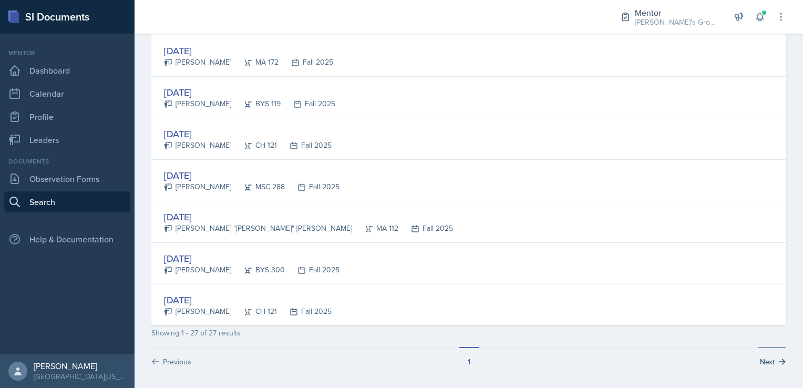
click at [758, 360] on button "Next" at bounding box center [772, 357] width 28 height 20
click at [38, 133] on link "Leaders" at bounding box center [67, 139] width 126 height 21
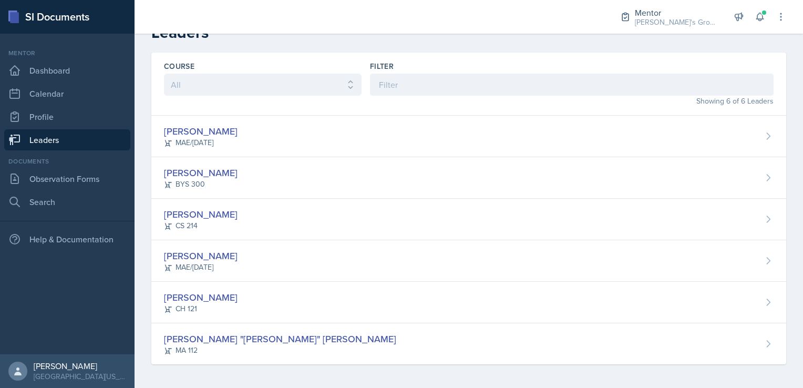
click at [38, 136] on link "Leaders" at bounding box center [67, 139] width 126 height 21
click at [93, 115] on link "Profile" at bounding box center [67, 116] width 126 height 21
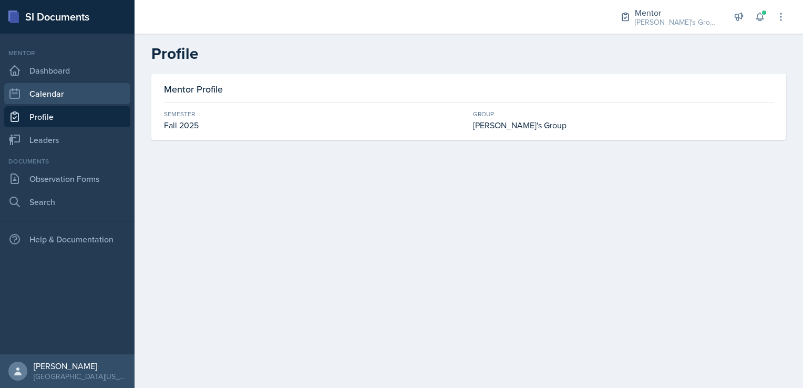
click at [101, 100] on link "Calendar" at bounding box center [67, 93] width 126 height 21
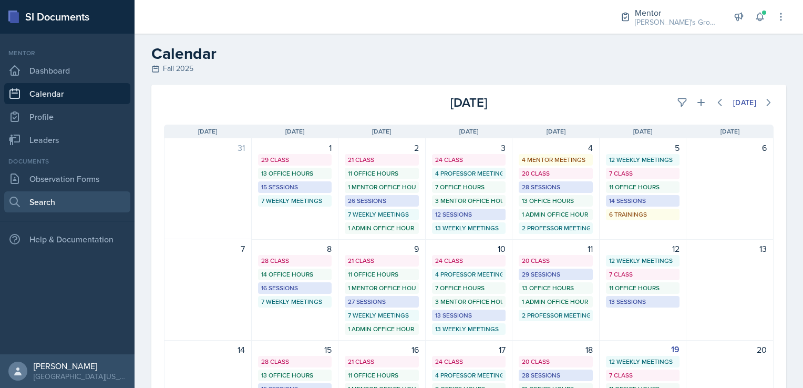
click at [79, 199] on link "Search" at bounding box center [67, 201] width 126 height 21
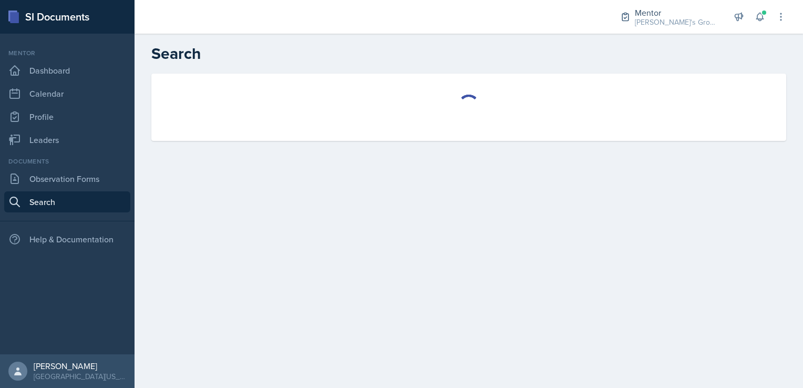
select select "all"
select select "1"
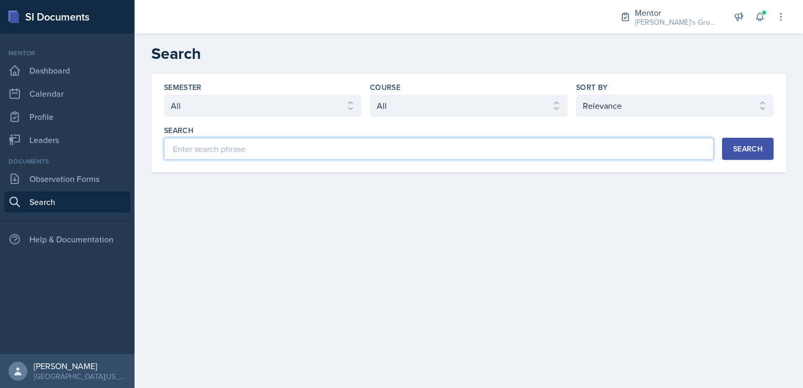
click at [357, 148] on input at bounding box center [439, 149] width 550 height 22
type input "bella"
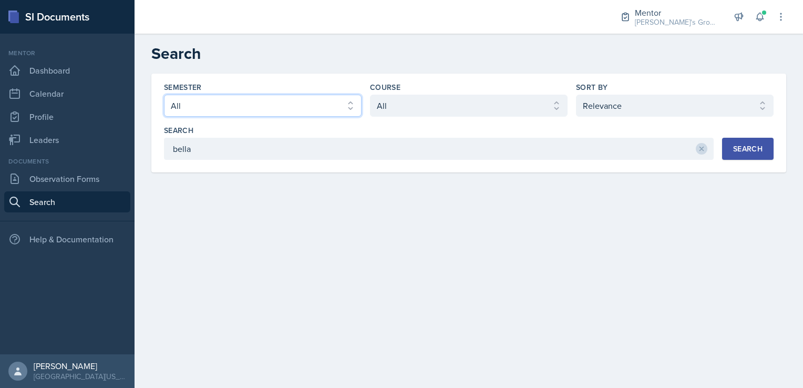
click at [201, 96] on select "Select semester All Fall 2025 Spring 2025 Fall 2024 Spring 2024 Fall 2023 Sprin…" at bounding box center [263, 106] width 198 height 22
select select "19fb88f7-c89b-4031-b5a0-458fd49807a1"
click at [164, 95] on select "Select semester All Fall 2025 Spring 2025 Fall 2024 Spring 2024 Fall 2023 Sprin…" at bounding box center [263, 106] width 198 height 22
click at [762, 153] on div "Search" at bounding box center [748, 149] width 29 height 8
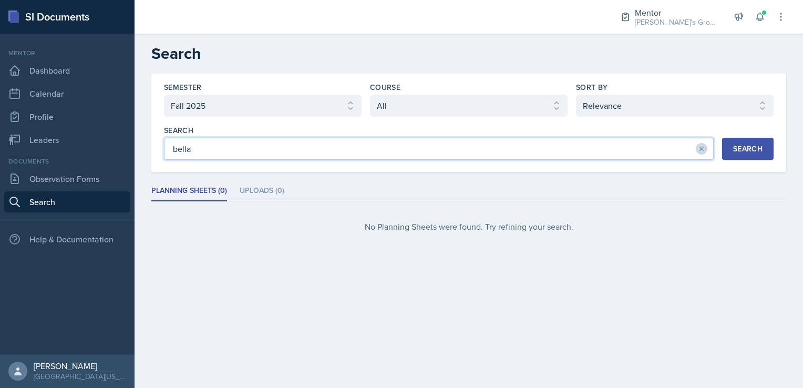
click at [381, 148] on input "bella" at bounding box center [439, 149] width 550 height 22
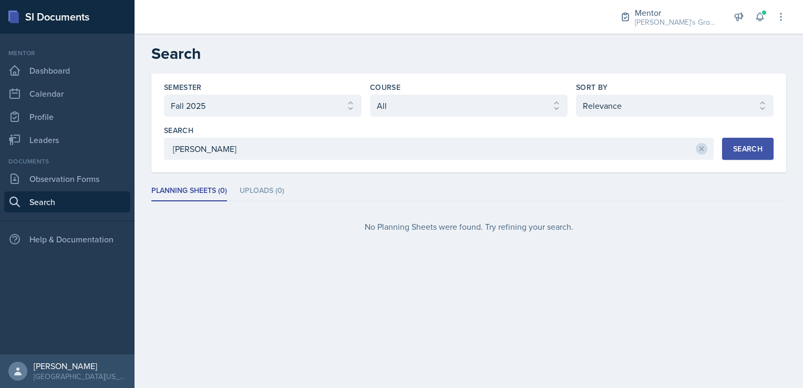
click at [740, 150] on div "Search" at bounding box center [748, 149] width 29 height 8
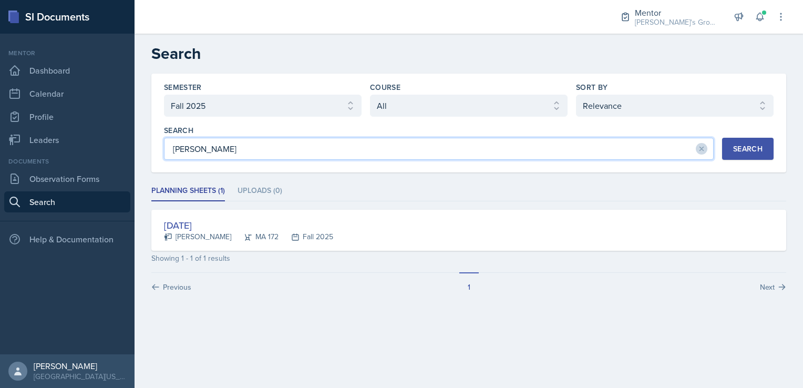
click at [491, 155] on input "[PERSON_NAME]" at bounding box center [439, 149] width 550 height 22
type input "K"
type input "'"
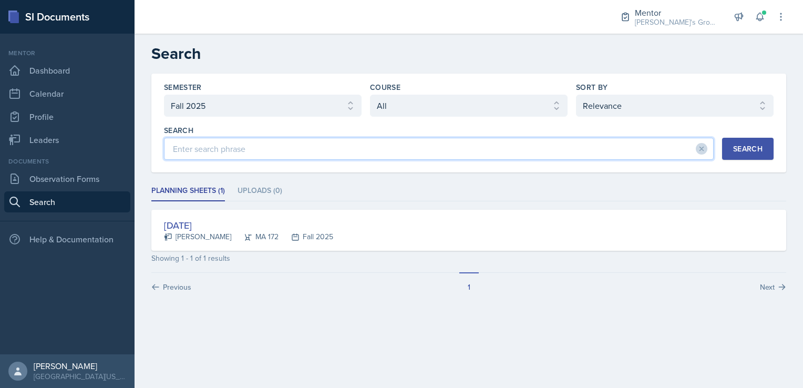
type input "'"
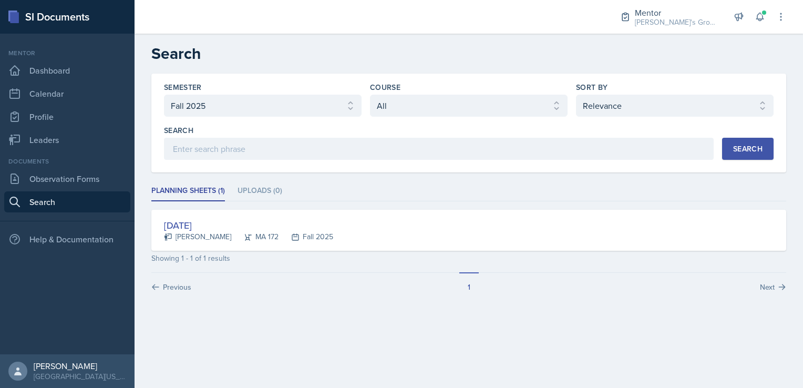
click at [770, 151] on button "Search" at bounding box center [749, 149] width 52 height 22
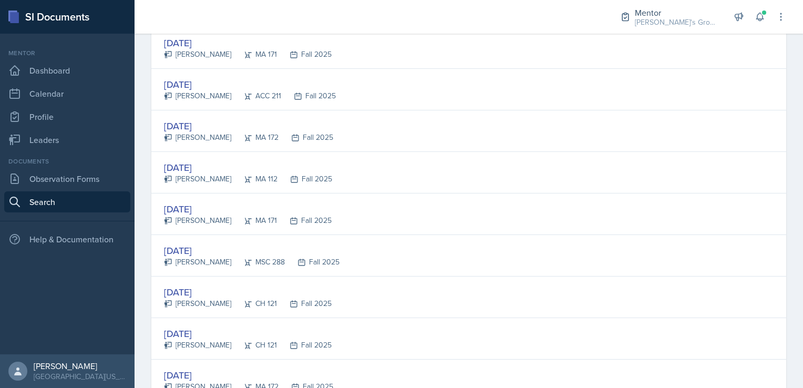
scroll to position [1138, 0]
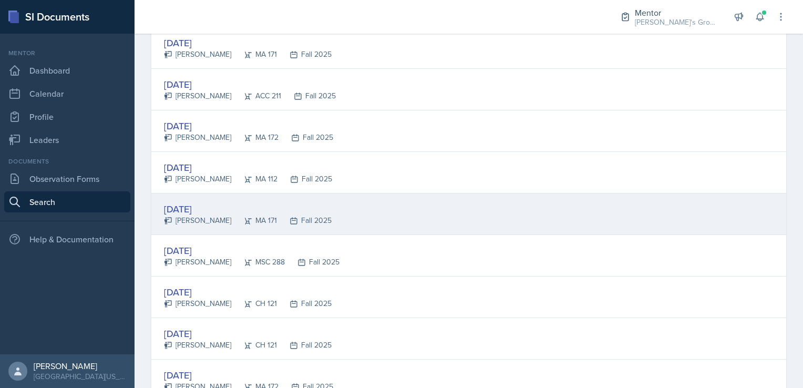
click at [481, 205] on div "[DATE] [PERSON_NAME] MA 171 Fall 2025" at bounding box center [468, 215] width 635 height 42
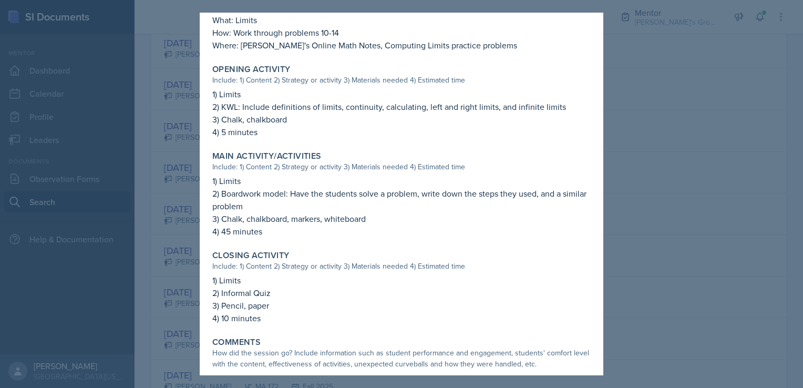
scroll to position [323, 0]
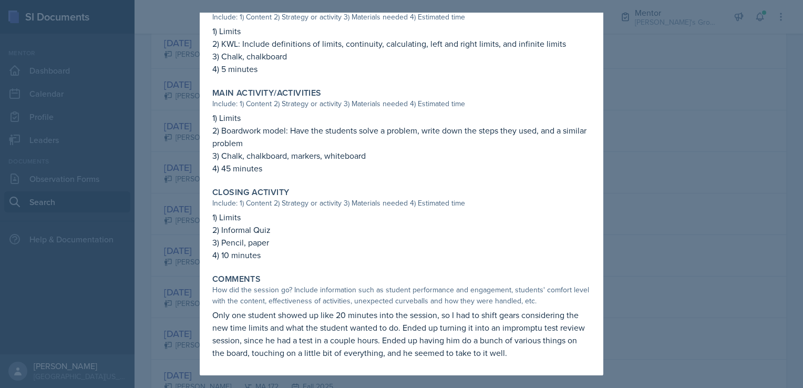
click at [719, 85] on div at bounding box center [401, 194] width 803 height 388
